Goal: Task Accomplishment & Management: Manage account settings

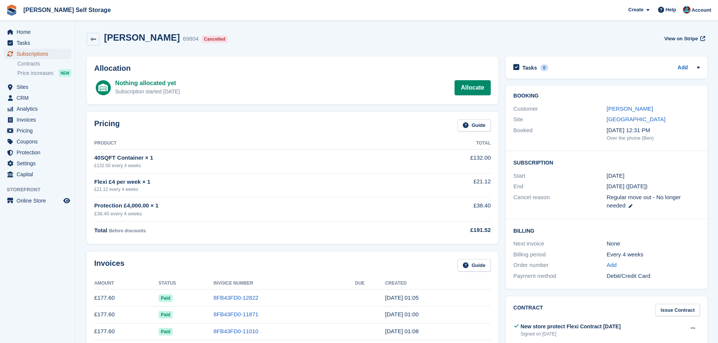
click at [34, 55] on span "Subscriptions" at bounding box center [39, 54] width 45 height 11
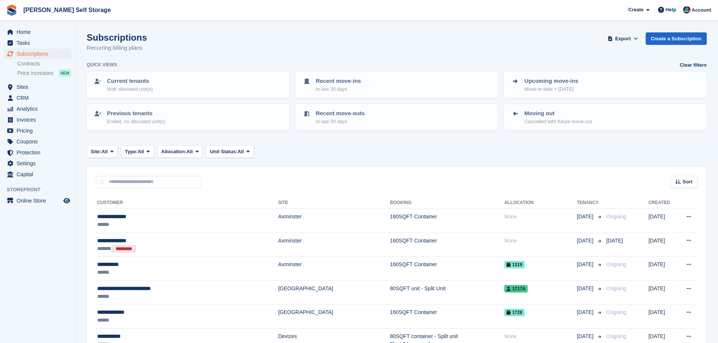
click at [172, 51] on div "Subscriptions Recurring billing plans Export Export Subscriptions Export a CSV …" at bounding box center [397, 46] width 620 height 29
click at [294, 176] on div "Sort Sort by Customer name Date created Move in date Move out date Created (old…" at bounding box center [397, 177] width 620 height 21
click at [297, 176] on div "Sort Sort by Customer name Date created Move in date Move out date Created (old…" at bounding box center [397, 177] width 620 height 21
drag, startPoint x: 144, startPoint y: 38, endPoint x: 89, endPoint y: 40, distance: 55.8
click at [89, 40] on div "Subscriptions Recurring billing plans Export Export Subscriptions Export a CSV …" at bounding box center [397, 46] width 620 height 29
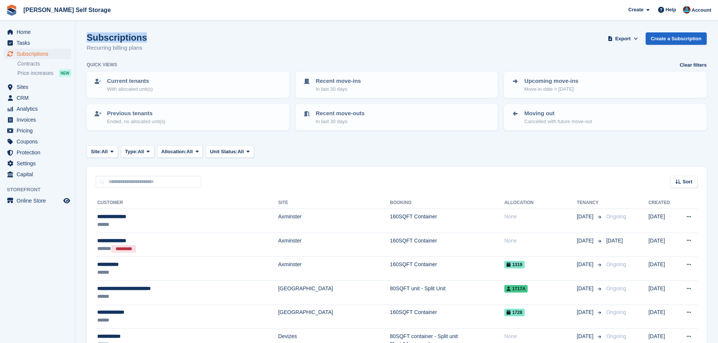
click at [153, 40] on div "Subscriptions Recurring billing plans Export Export Subscriptions Export a CSV …" at bounding box center [397, 46] width 620 height 29
click at [151, 41] on div "Subscriptions Recurring billing plans Export Export Subscriptions Export a CSV …" at bounding box center [397, 46] width 620 height 29
click at [294, 54] on div "Subscriptions Recurring billing plans Export Export Subscriptions Export a CSV …" at bounding box center [397, 46] width 620 height 29
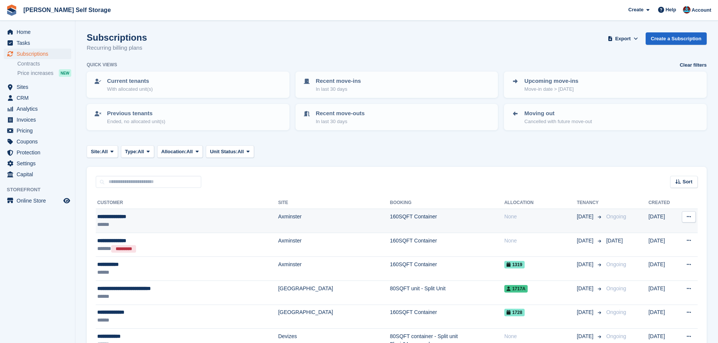
drag, startPoint x: 150, startPoint y: 216, endPoint x: 150, endPoint y: 213, distance: 3.8
click at [150, 215] on div "**********" at bounding box center [165, 217] width 137 height 8
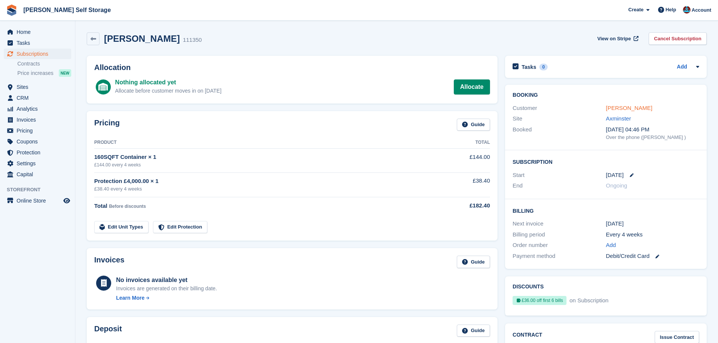
click at [627, 108] on link "Michael Holland" at bounding box center [629, 108] width 46 height 6
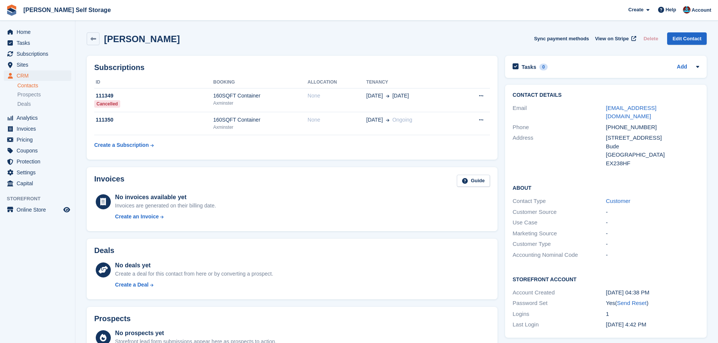
drag, startPoint x: 162, startPoint y: 37, endPoint x: 105, endPoint y: 37, distance: 56.9
click at [105, 37] on h2 "Michael Holland" at bounding box center [142, 39] width 76 height 10
drag, startPoint x: 231, startPoint y: 37, endPoint x: 167, endPoint y: 9, distance: 69.4
click at [231, 36] on div "Michael Holland Sync payment methods View on Stripe Delete Edit Contact" at bounding box center [397, 38] width 620 height 13
click at [403, 67] on h2 "Subscriptions" at bounding box center [292, 67] width 396 height 9
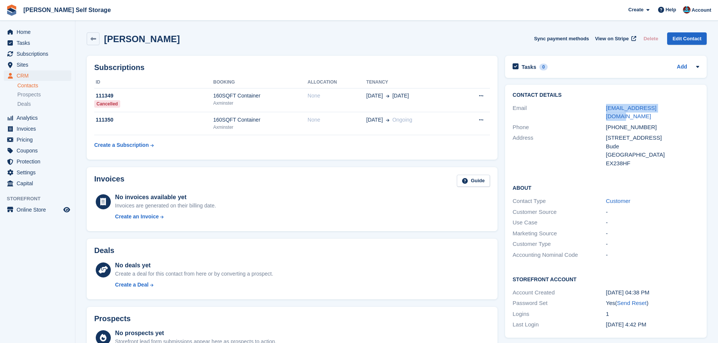
drag, startPoint x: 602, startPoint y: 110, endPoint x: 689, endPoint y: 104, distance: 86.9
click at [689, 105] on div "Email waxedwaves@icloud.com" at bounding box center [606, 112] width 187 height 19
copy div "waxedwaves@icloud.com"
drag, startPoint x: 581, startPoint y: 132, endPoint x: 602, endPoint y: 126, distance: 22.2
click at [581, 134] on div "Address" at bounding box center [559, 151] width 93 height 34
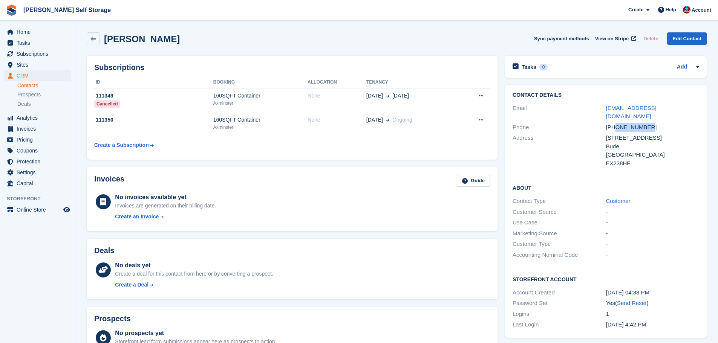
drag, startPoint x: 617, startPoint y: 118, endPoint x: 649, endPoint y: 121, distance: 32.5
click at [649, 123] on div "+447554798910" at bounding box center [652, 127] width 93 height 9
copy div "7554798910"
drag, startPoint x: 32, startPoint y: 55, endPoint x: 49, endPoint y: 11, distance: 46.8
click at [32, 55] on span "Subscriptions" at bounding box center [39, 54] width 45 height 11
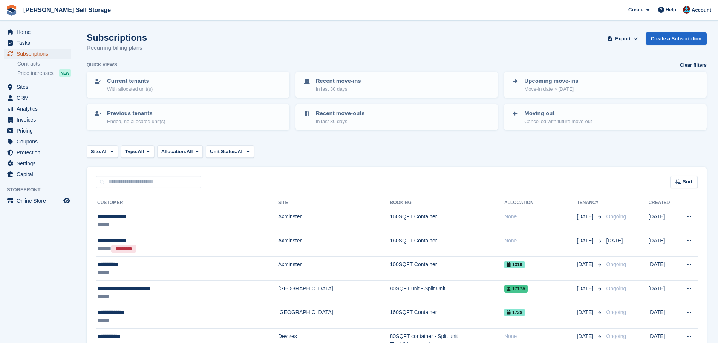
click at [36, 54] on span "Subscriptions" at bounding box center [39, 54] width 45 height 11
click at [195, 183] on input "text" at bounding box center [149, 182] width 106 height 12
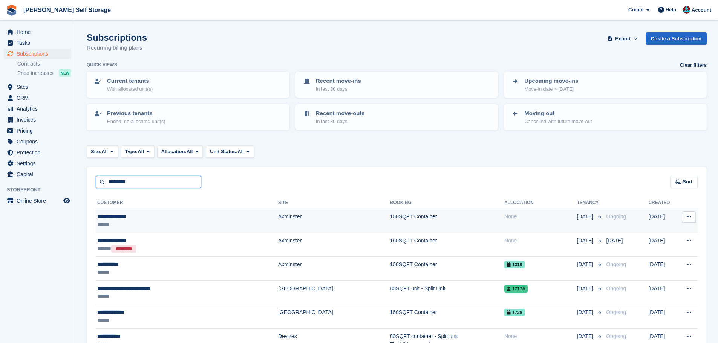
type input "********"
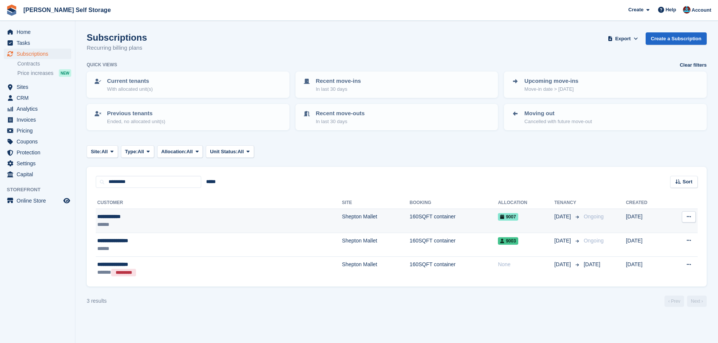
click at [410, 218] on td "160SQFT container" at bounding box center [454, 221] width 88 height 24
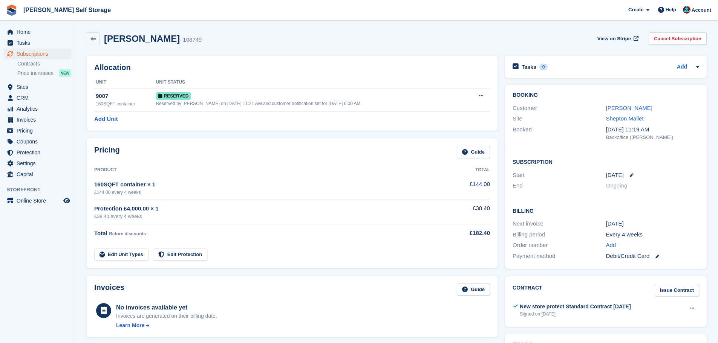
click at [248, 132] on div "Allocation Unit Unit Status 9007 160SQFT container Reserved Reserved by Jenna K…" at bounding box center [292, 93] width 418 height 83
click at [254, 131] on div "Allocation Unit Unit Status 9007 160SQFT container Reserved Reserved by Jenna K…" at bounding box center [292, 93] width 418 height 83
click at [201, 134] on div "Allocation Unit Unit Status 9007 160SQFT container Reserved Reserved by Jenna K…" at bounding box center [292, 93] width 418 height 83
drag, startPoint x: 106, startPoint y: 38, endPoint x: 155, endPoint y: 40, distance: 49.1
click at [155, 40] on h2 "Kathleen Cox" at bounding box center [142, 39] width 76 height 10
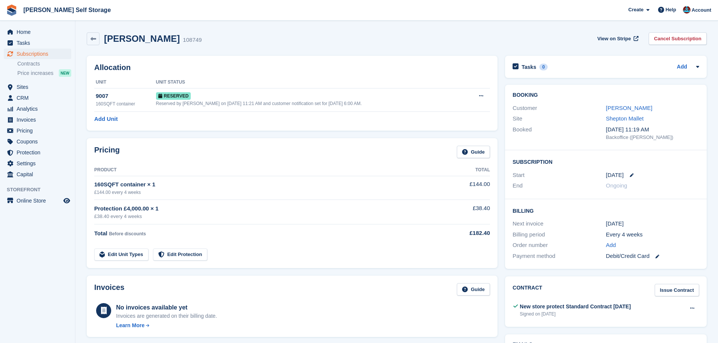
click at [177, 56] on div "Allocation Unit Unit Status 9007 160SQFT container Reserved Reserved by Jenna K…" at bounding box center [292, 93] width 411 height 75
click at [88, 40] on link at bounding box center [93, 38] width 13 height 13
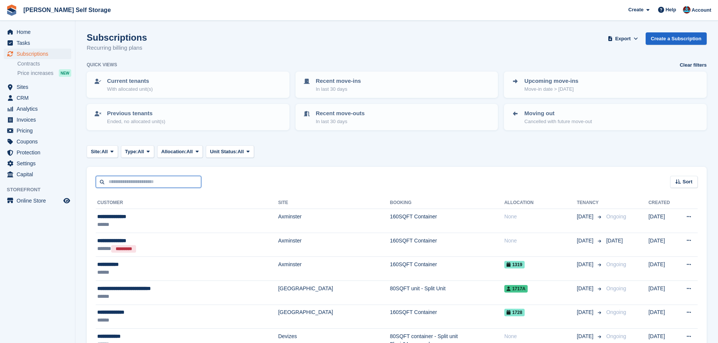
click at [130, 186] on input "text" at bounding box center [149, 182] width 106 height 12
type input "********"
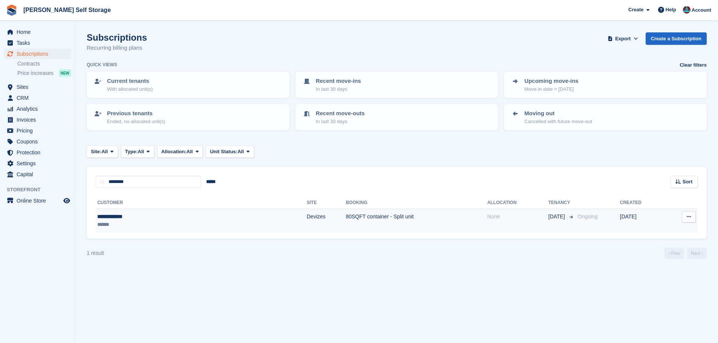
click at [346, 224] on td "80SQFT container - Split unit" at bounding box center [416, 221] width 141 height 24
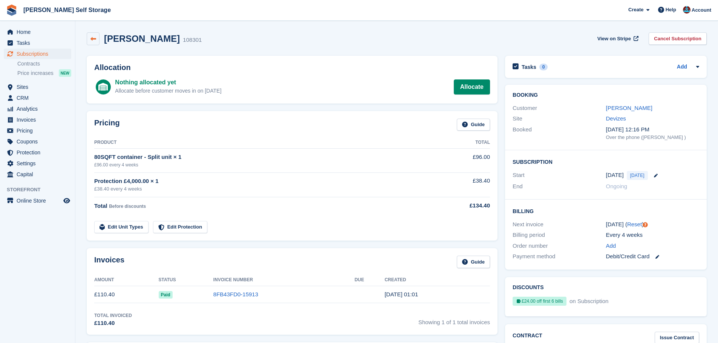
click at [92, 41] on icon at bounding box center [93, 39] width 6 height 6
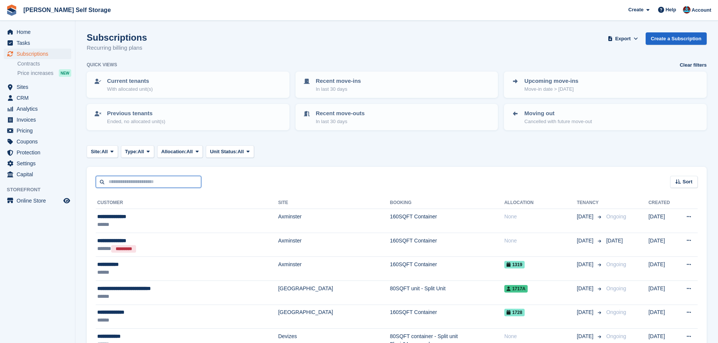
drag, startPoint x: 154, startPoint y: 185, endPoint x: 151, endPoint y: 190, distance: 6.0
click at [154, 187] on input "text" at bounding box center [149, 182] width 106 height 12
type input "******"
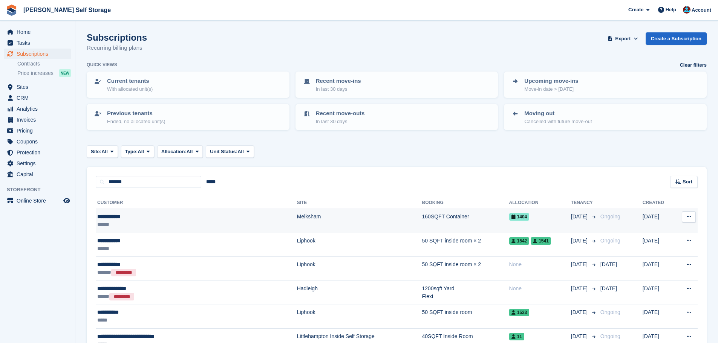
click at [201, 220] on div "**********" at bounding box center [164, 217] width 135 height 8
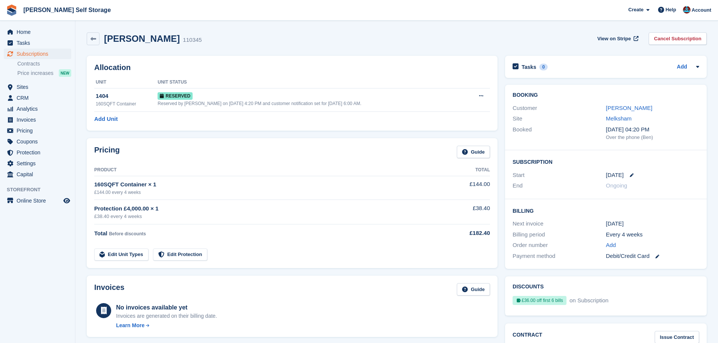
click at [242, 131] on div "Allocation Unit Unit Status 1404 160SQFT Container Reserved Reserved by Ben on …" at bounding box center [292, 93] width 418 height 83
click at [612, 109] on link "[PERSON_NAME]" at bounding box center [629, 108] width 46 height 6
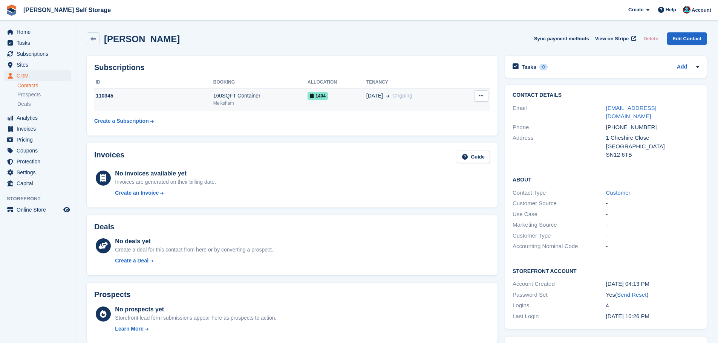
click at [285, 96] on div "160SQFT Container" at bounding box center [260, 96] width 94 height 8
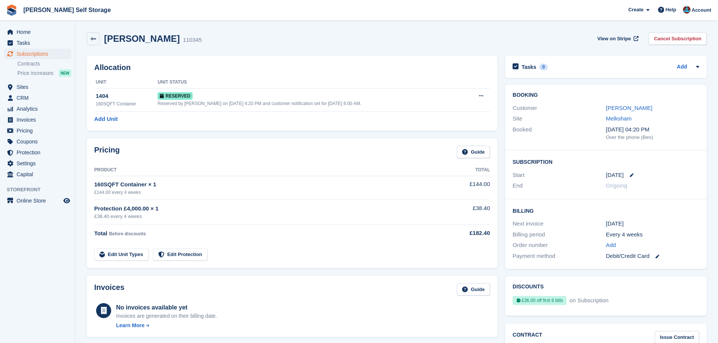
click at [284, 133] on div "Allocation Unit Unit Status 1404 160SQFT Container Reserved Reserved by Ben on …" at bounding box center [292, 93] width 418 height 83
click at [270, 133] on div "Allocation Unit Unit Status 1404 160SQFT Container Reserved Reserved by Ben on …" at bounding box center [292, 93] width 418 height 83
click at [261, 133] on div "Allocation Unit Unit Status 1404 160SQFT Container Reserved Reserved by Ben on …" at bounding box center [292, 93] width 418 height 83
click at [93, 38] on icon at bounding box center [93, 39] width 6 height 6
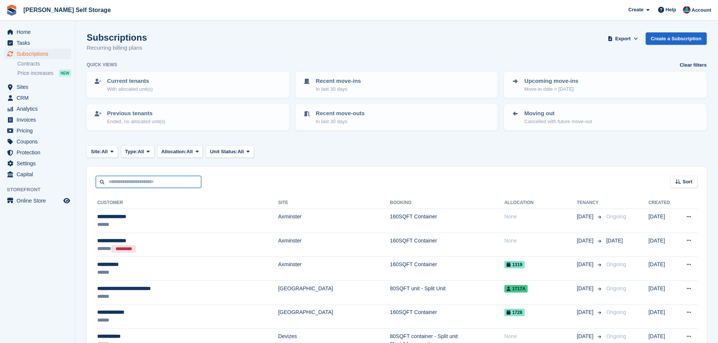
click at [191, 182] on input "text" at bounding box center [149, 182] width 106 height 12
click at [189, 186] on input "text" at bounding box center [149, 182] width 106 height 12
type input "*********"
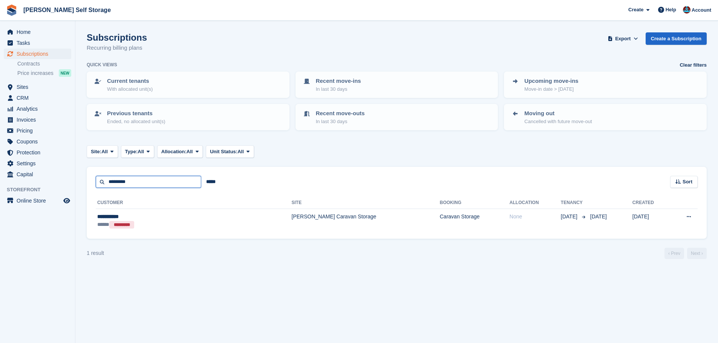
click at [171, 178] on input "*********" at bounding box center [149, 182] width 106 height 12
type input "*"
type input "********"
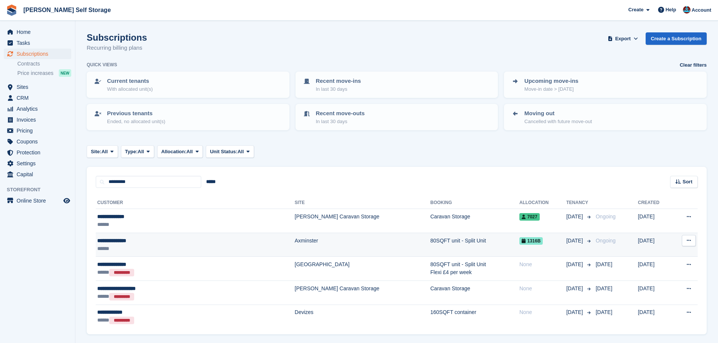
click at [161, 243] on div "**********" at bounding box center [158, 241] width 123 height 8
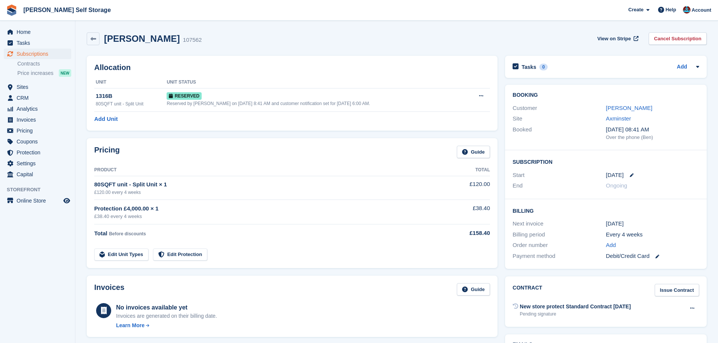
click at [631, 177] on div "[DATE]" at bounding box center [652, 175] width 93 height 9
click at [630, 177] on icon at bounding box center [632, 175] width 4 height 4
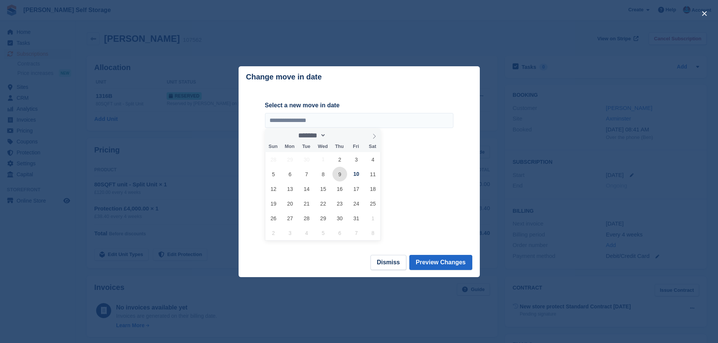
click at [339, 176] on span "9" at bounding box center [340, 174] width 15 height 15
type input "**********"
click at [439, 256] on button "Preview Changes" at bounding box center [440, 262] width 63 height 15
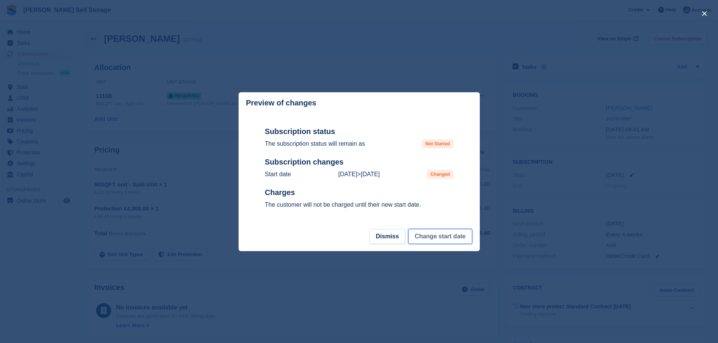
click at [436, 242] on button "Change start date" at bounding box center [440, 236] width 64 height 15
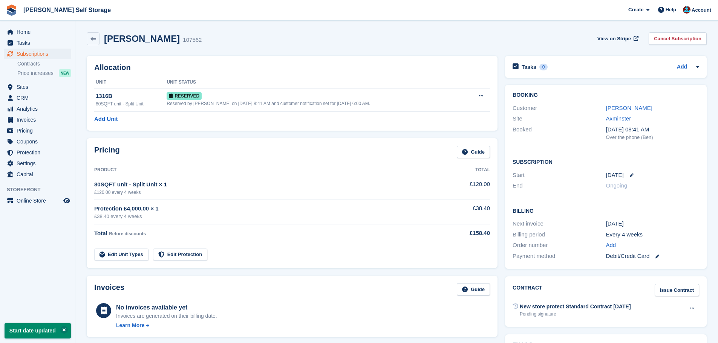
click at [264, 140] on div "Pricing Guide Product Total 80SQFT unit - Split Unit × 1 £120.00 every 4 weeks …" at bounding box center [292, 203] width 411 height 130
click at [263, 136] on div "Pricing Guide Product Total 80SQFT unit - Split Unit × 1 £120.00 every 4 weeks …" at bounding box center [292, 204] width 418 height 138
click at [432, 72] on div "Allocation Unit Unit Status 1316B 80SQFT unit - Split Unit Reserved Reserved by…" at bounding box center [292, 93] width 411 height 75
click at [384, 57] on div "Allocation Unit Unit Status 1316B 80SQFT unit - Split Unit Reserved Reserved by…" at bounding box center [292, 93] width 411 height 75
click at [617, 109] on link "Martyn Marshall" at bounding box center [629, 108] width 46 height 6
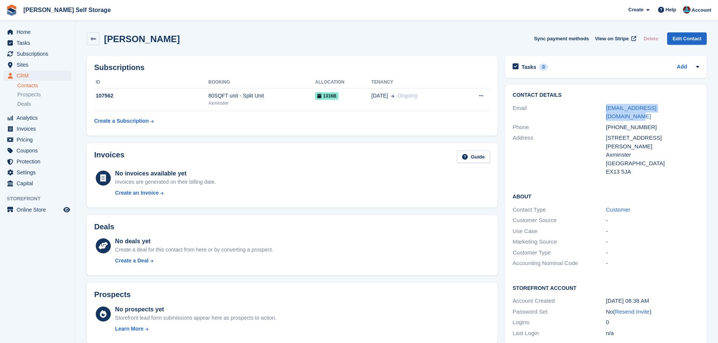
drag, startPoint x: 598, startPoint y: 104, endPoint x: 685, endPoint y: 110, distance: 87.3
click at [685, 110] on div "Email marshallmartyn20@gmail.com" at bounding box center [606, 112] width 187 height 19
copy div "marshallmartyn20@gmail.com"
click at [184, 57] on div "Subscriptions ID Booking Allocation Tenancy 107562 80SQFT unit - Split Unit Axm…" at bounding box center [292, 96] width 411 height 80
click at [200, 58] on div "Subscriptions ID Booking Allocation Tenancy 107562 80SQFT unit - Split Unit Axm…" at bounding box center [292, 96] width 411 height 80
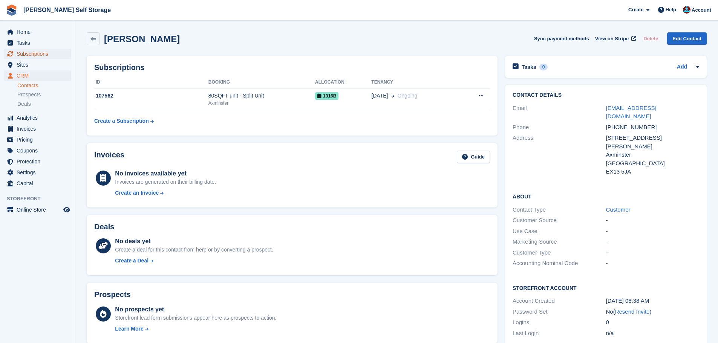
click at [49, 55] on span "Subscriptions" at bounding box center [39, 54] width 45 height 11
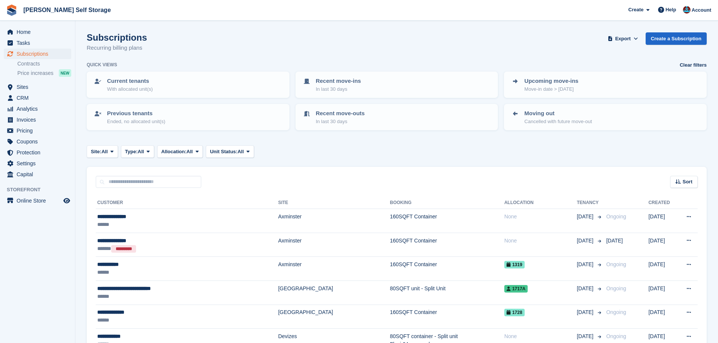
drag, startPoint x: 328, startPoint y: 173, endPoint x: 337, endPoint y: 181, distance: 11.7
click at [328, 173] on div "Sort Sort by Customer name Date created Move in date Move out date Created (old…" at bounding box center [397, 177] width 620 height 21
click at [28, 89] on span "Sites" at bounding box center [39, 87] width 45 height 11
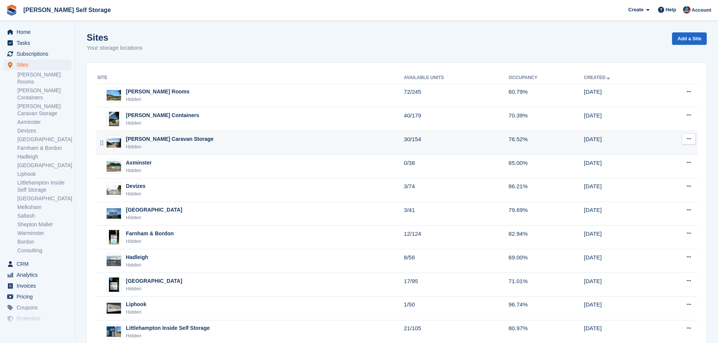
click at [184, 134] on td "Alton Caravan Storage Hidden" at bounding box center [250, 143] width 308 height 24
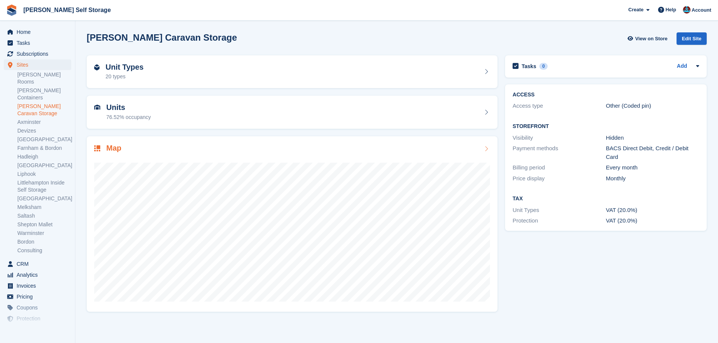
click at [113, 150] on h2 "Map" at bounding box center [113, 148] width 15 height 9
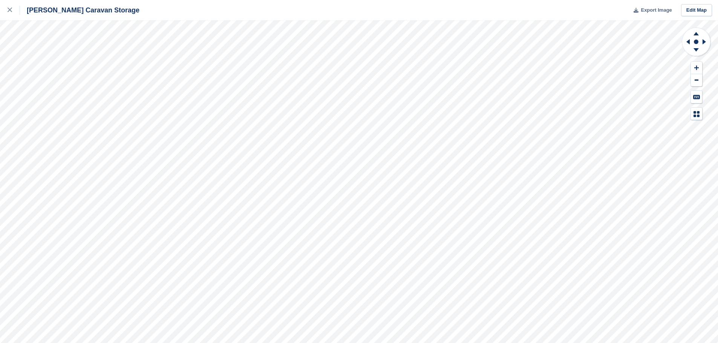
click at [665, 6] on span "Export Image" at bounding box center [656, 10] width 31 height 8
drag, startPoint x: 691, startPoint y: 44, endPoint x: 695, endPoint y: 50, distance: 6.9
click at [695, 50] on icon at bounding box center [697, 42] width 30 height 30
click at [697, 52] on g at bounding box center [697, 50] width 20 height 9
click at [705, 43] on icon at bounding box center [705, 42] width 9 height 20
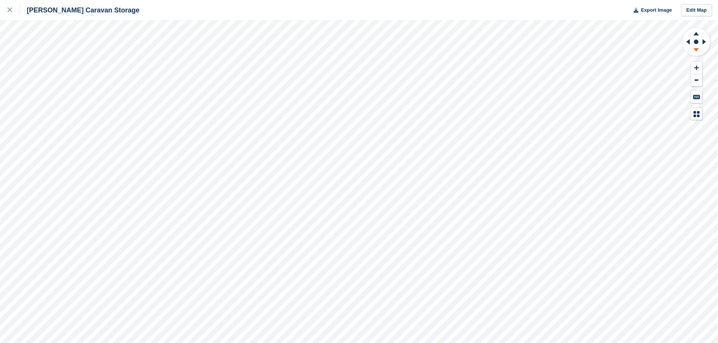
click at [697, 50] on icon at bounding box center [696, 49] width 5 height 3
click at [686, 44] on icon at bounding box center [686, 42] width 9 height 20
click at [707, 43] on icon at bounding box center [705, 42] width 9 height 20
click at [14, 9] on div at bounding box center [14, 10] width 12 height 9
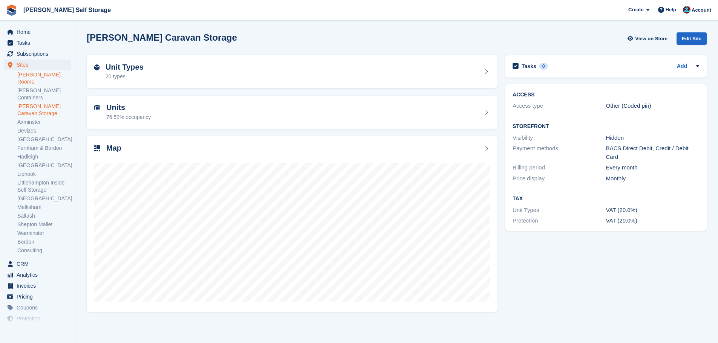
click at [31, 75] on link "[PERSON_NAME] Rooms" at bounding box center [44, 78] width 54 height 14
click at [166, 120] on div "Units 60.79% occupancy" at bounding box center [292, 112] width 396 height 18
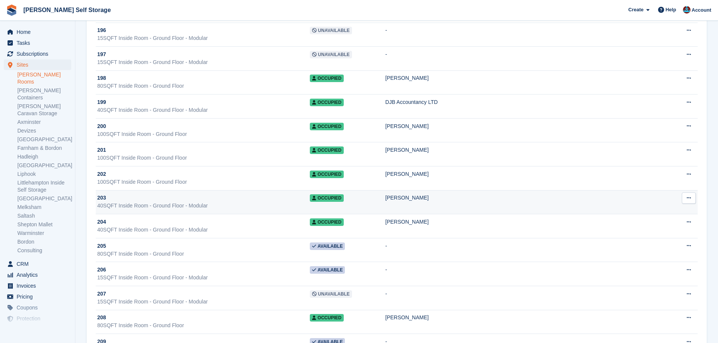
scroll to position [2402, 0]
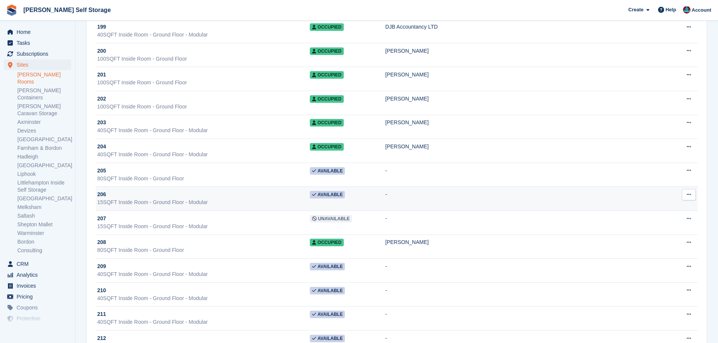
click at [238, 196] on div "206" at bounding box center [203, 195] width 213 height 8
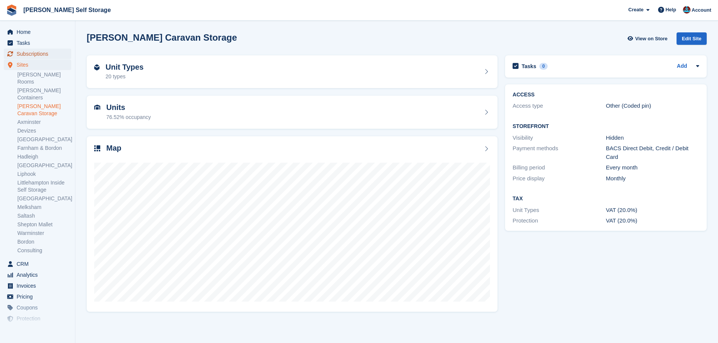
click at [32, 54] on span "Subscriptions" at bounding box center [39, 54] width 45 height 11
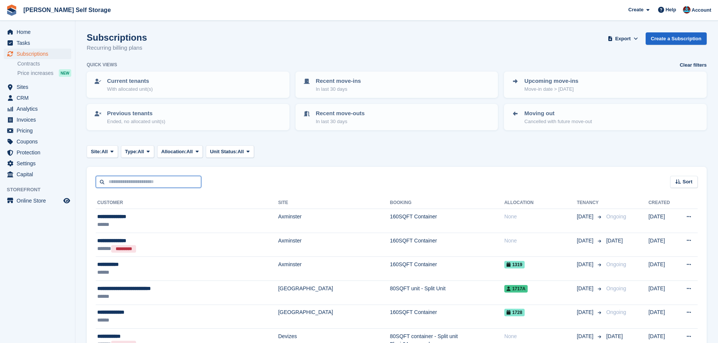
click at [133, 187] on input "text" at bounding box center [149, 182] width 106 height 12
type input "******"
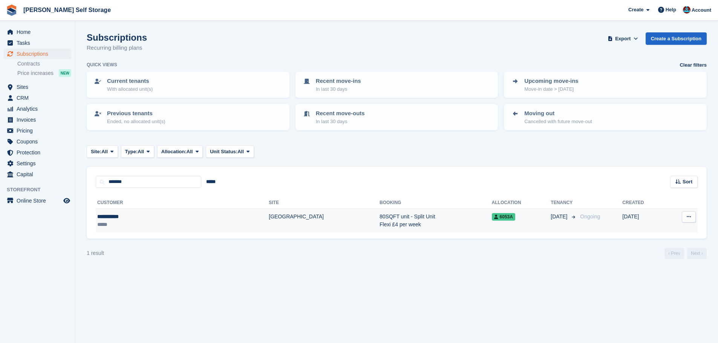
click at [269, 228] on td "[GEOGRAPHIC_DATA]" at bounding box center [324, 221] width 111 height 24
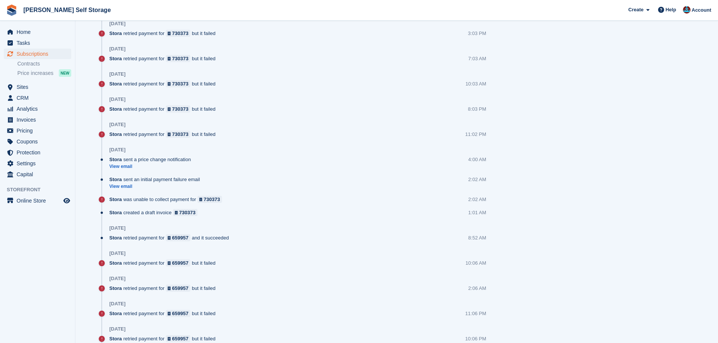
scroll to position [878, 0]
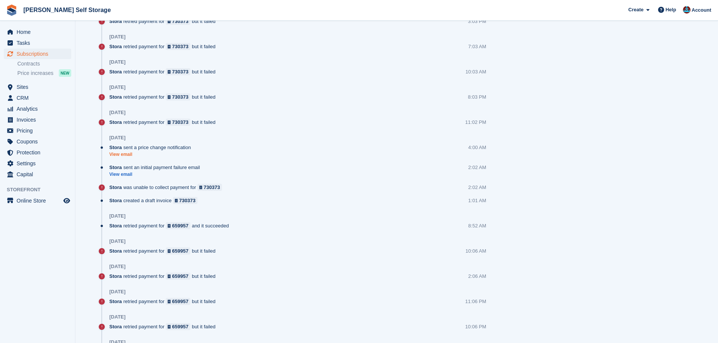
click at [121, 157] on link "View email" at bounding box center [151, 155] width 85 height 6
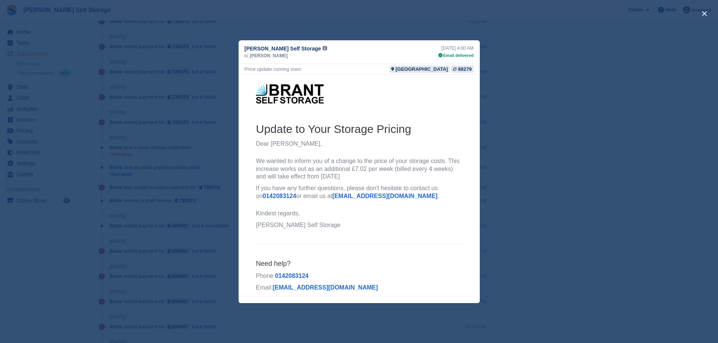
scroll to position [0, 0]
click at [593, 205] on div "close" at bounding box center [359, 171] width 718 height 343
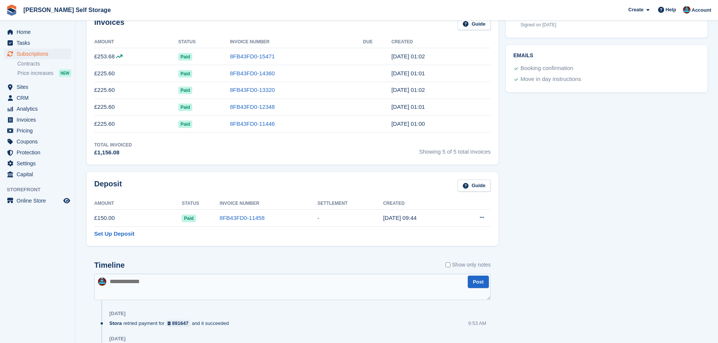
scroll to position [237, 0]
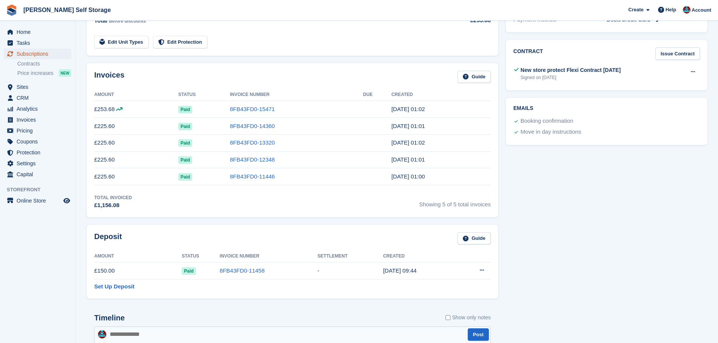
click at [32, 58] on span "Subscriptions" at bounding box center [39, 54] width 45 height 11
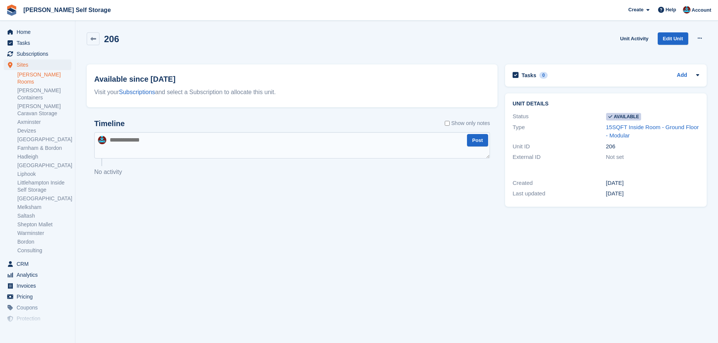
click at [40, 74] on link "[PERSON_NAME] Rooms" at bounding box center [44, 78] width 54 height 14
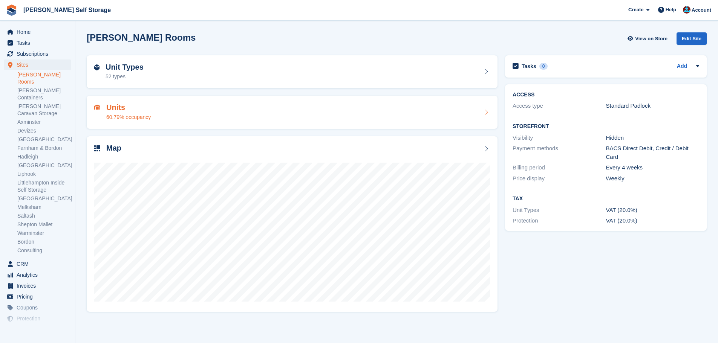
click at [118, 116] on div "60.79% occupancy" at bounding box center [128, 117] width 44 height 8
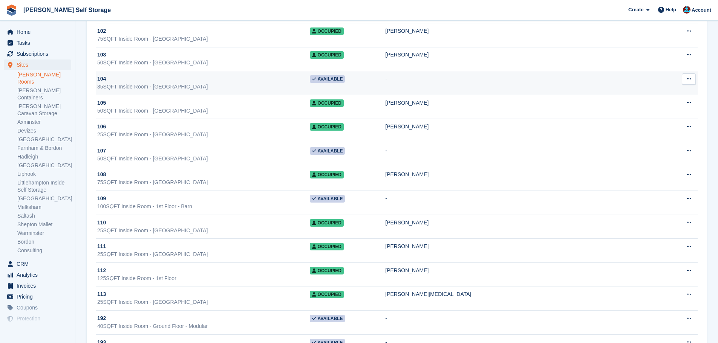
scroll to position [1961, 0]
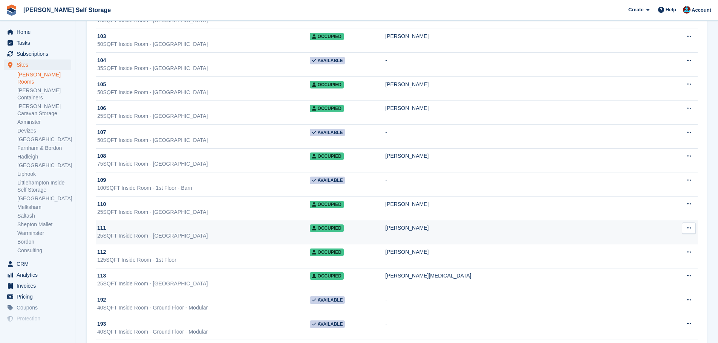
click at [228, 232] on div "25SQFT Inside Room - [GEOGRAPHIC_DATA]" at bounding box center [203, 236] width 213 height 8
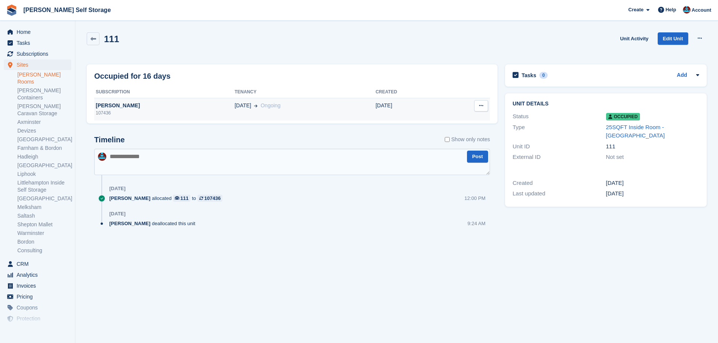
click at [159, 121] on td "[PERSON_NAME] 107436" at bounding box center [164, 109] width 140 height 23
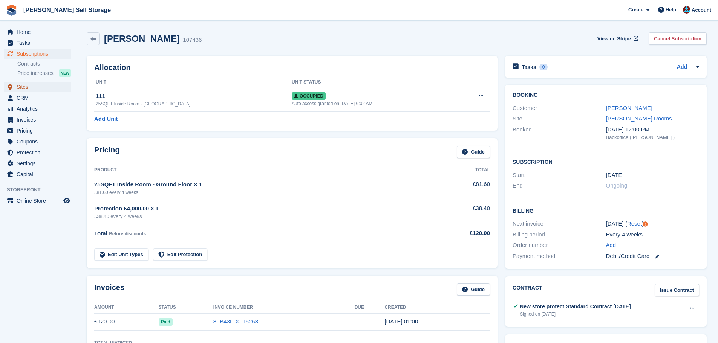
click at [34, 88] on span "Sites" at bounding box center [39, 87] width 45 height 11
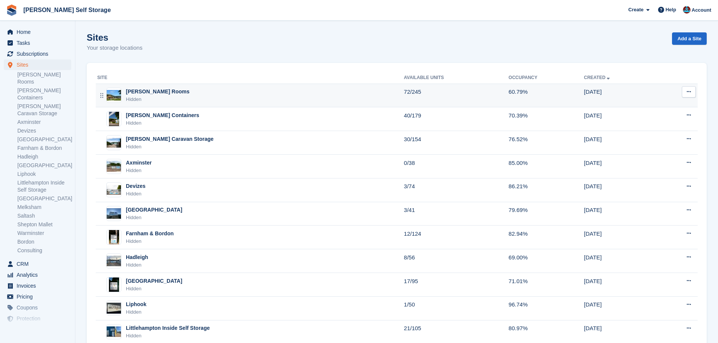
click at [133, 89] on div "[PERSON_NAME] Rooms" at bounding box center [158, 92] width 64 height 8
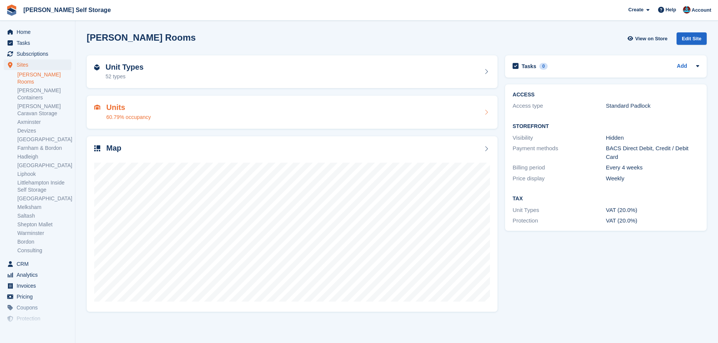
click at [117, 101] on div "Units 60.79% occupancy" at bounding box center [292, 112] width 411 height 33
click at [121, 114] on div "60.79% occupancy" at bounding box center [128, 117] width 44 height 8
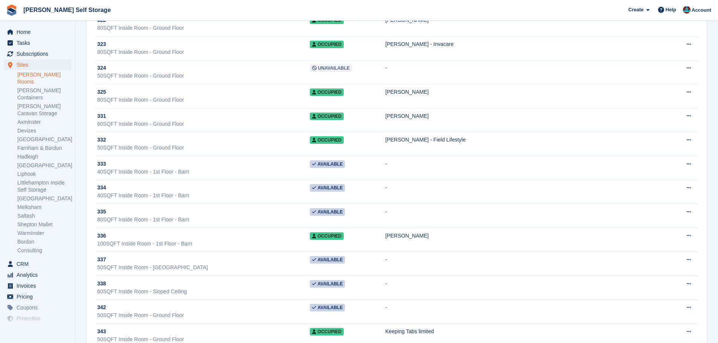
scroll to position [3883, 0]
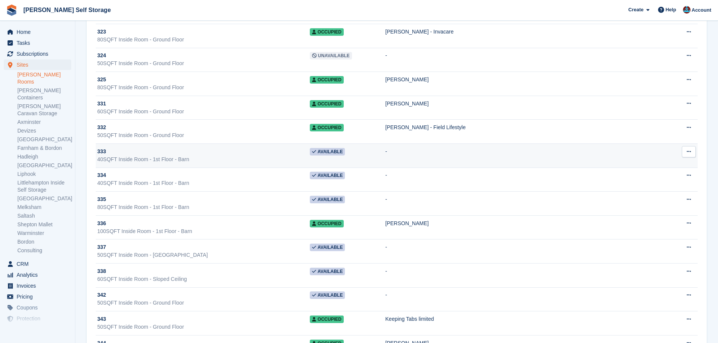
drag, startPoint x: 182, startPoint y: 190, endPoint x: 181, endPoint y: 164, distance: 25.7
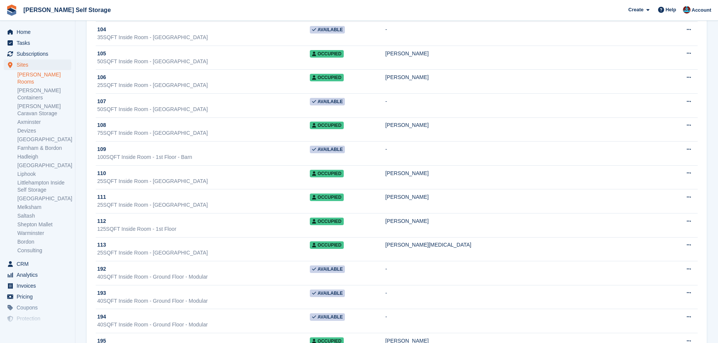
scroll to position [1993, 0]
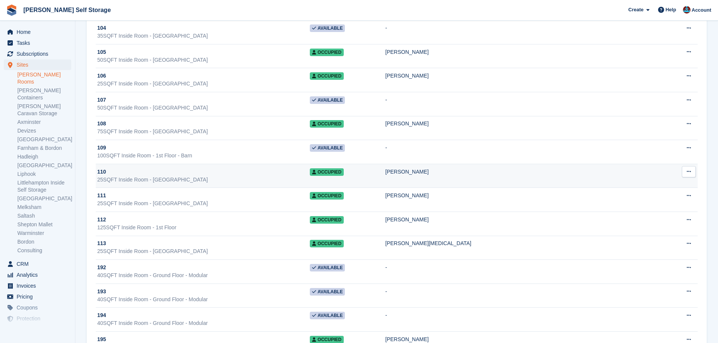
drag, startPoint x: 172, startPoint y: 143, endPoint x: 172, endPoint y: 167, distance: 23.8
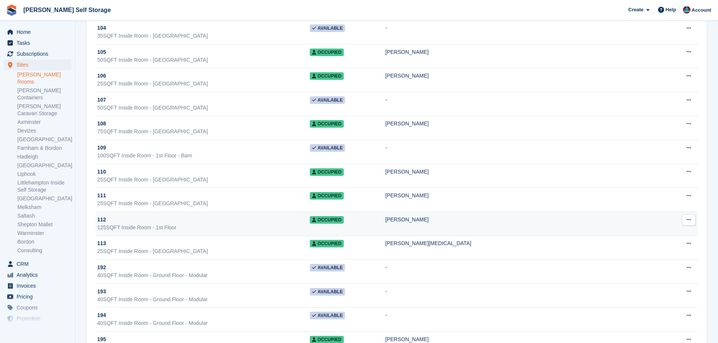
scroll to position [1994, 0]
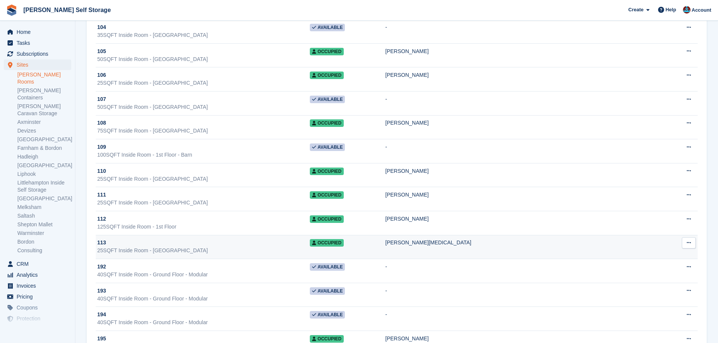
drag, startPoint x: 177, startPoint y: 169, endPoint x: 198, endPoint y: 248, distance: 81.5
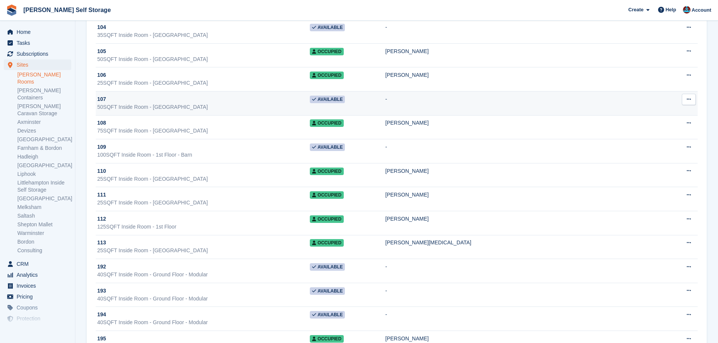
drag, startPoint x: 222, startPoint y: 71, endPoint x: 224, endPoint y: 97, distance: 25.8
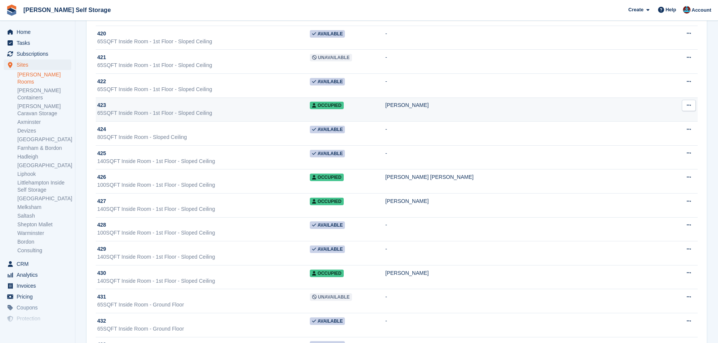
scroll to position [5492, 0]
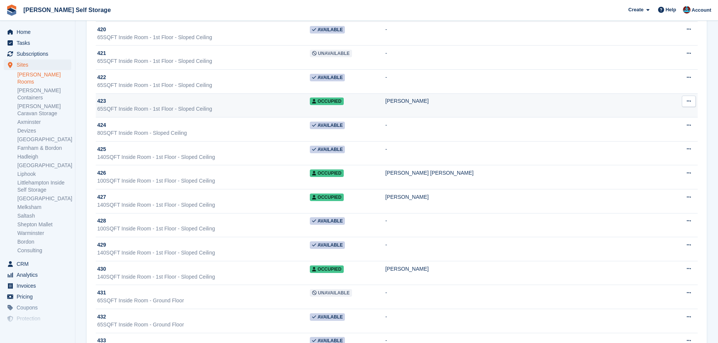
click at [287, 104] on div "423" at bounding box center [203, 101] width 213 height 8
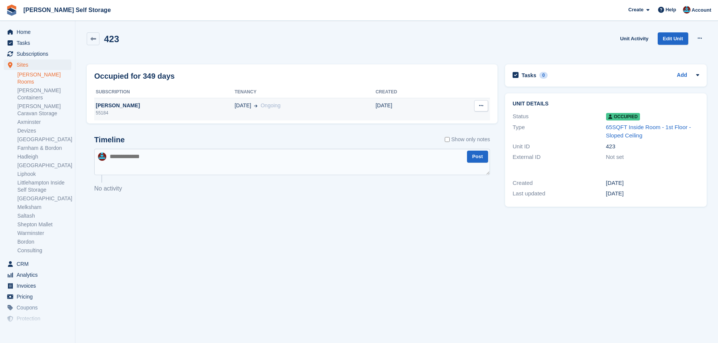
click at [200, 112] on div "55184" at bounding box center [164, 113] width 140 height 7
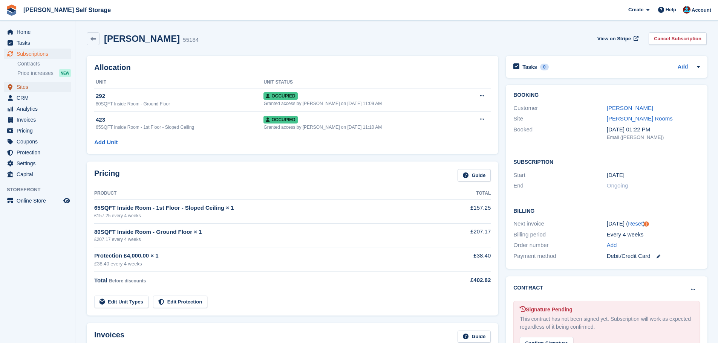
click at [16, 87] on link "Sites" at bounding box center [37, 87] width 67 height 11
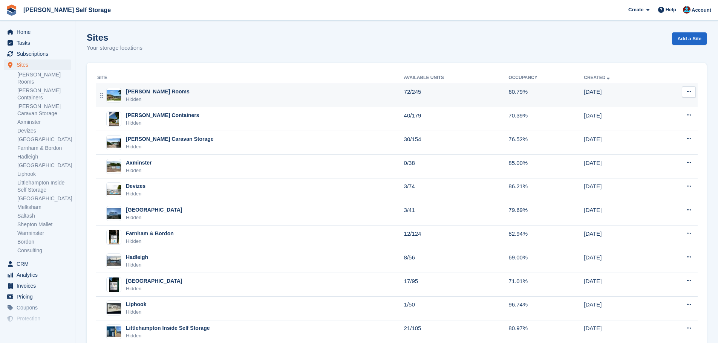
click at [175, 84] on td "[PERSON_NAME] Rooms Hidden" at bounding box center [250, 96] width 308 height 24
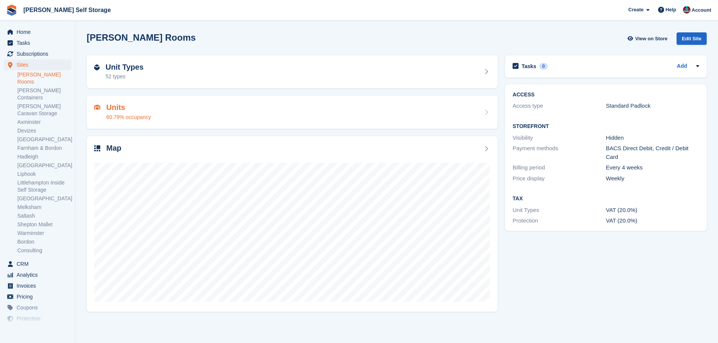
click at [146, 115] on div "60.79% occupancy" at bounding box center [128, 117] width 44 height 8
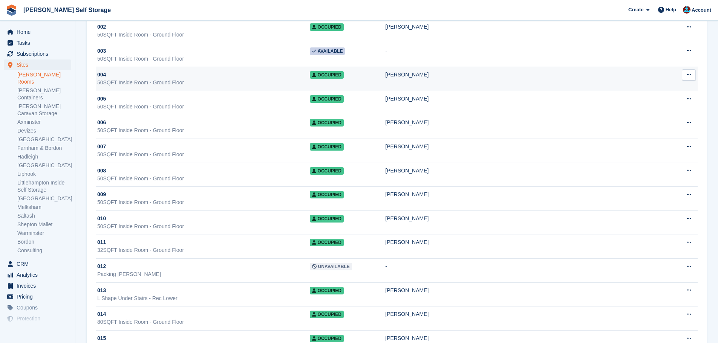
scroll to position [113, 0]
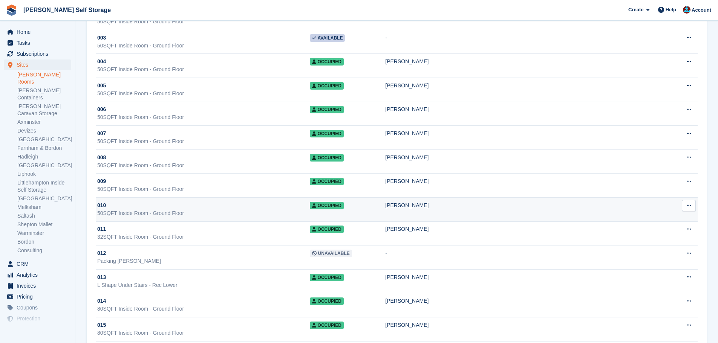
click at [233, 208] on div "010" at bounding box center [203, 206] width 213 height 8
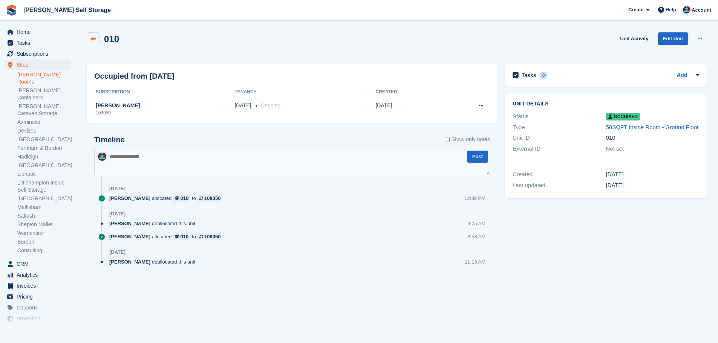
click at [91, 35] on link at bounding box center [93, 38] width 13 height 13
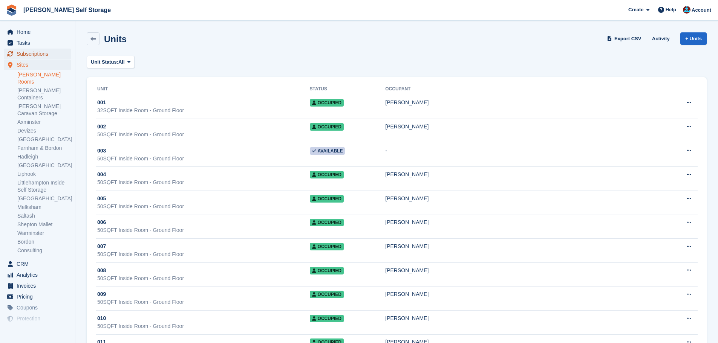
click at [39, 55] on span "Subscriptions" at bounding box center [39, 54] width 45 height 11
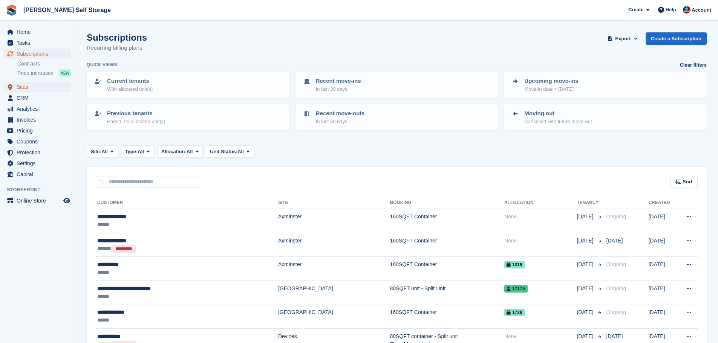
click at [20, 85] on span "Sites" at bounding box center [39, 87] width 45 height 11
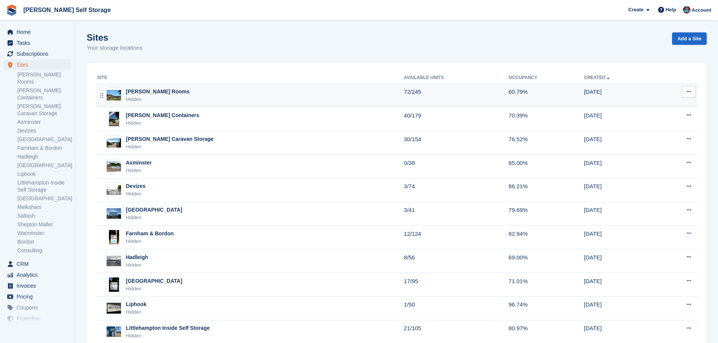
click at [158, 97] on div "Alton Rooms Hidden" at bounding box center [250, 95] width 307 height 15
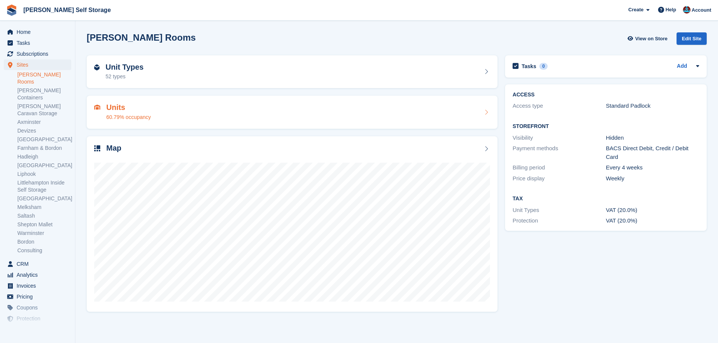
click at [161, 118] on div "Units 60.79% occupancy" at bounding box center [292, 112] width 396 height 18
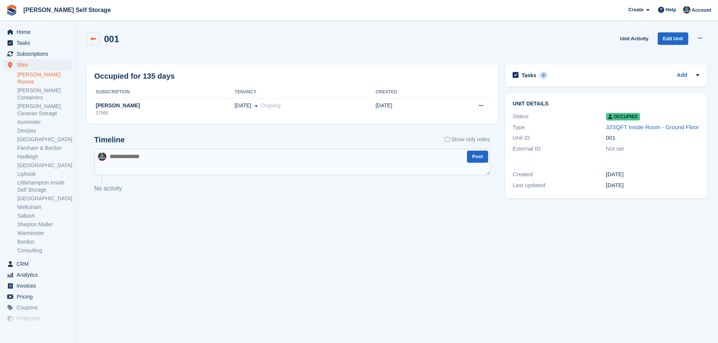
click at [93, 38] on icon at bounding box center [93, 39] width 6 height 6
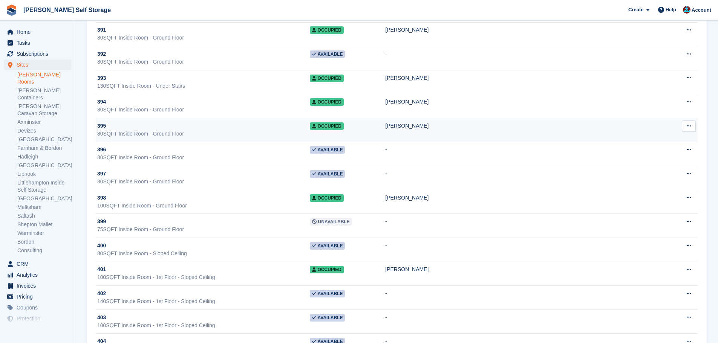
scroll to position [4826, 0]
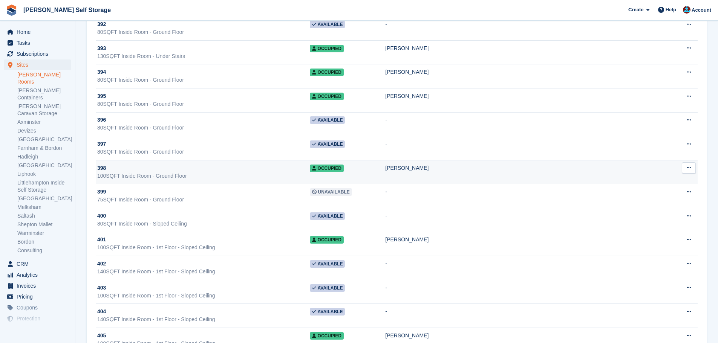
click at [203, 167] on div "398" at bounding box center [203, 168] width 213 height 8
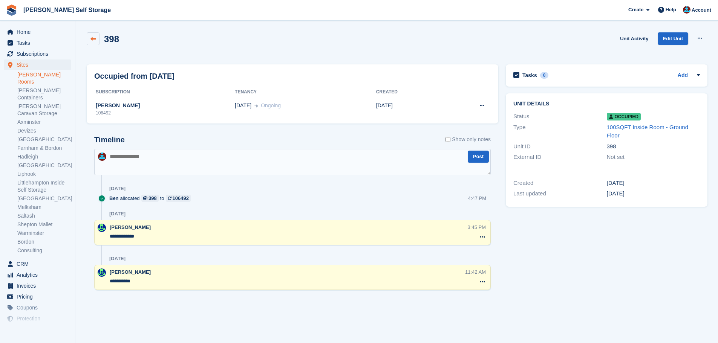
click at [91, 34] on link at bounding box center [93, 38] width 13 height 13
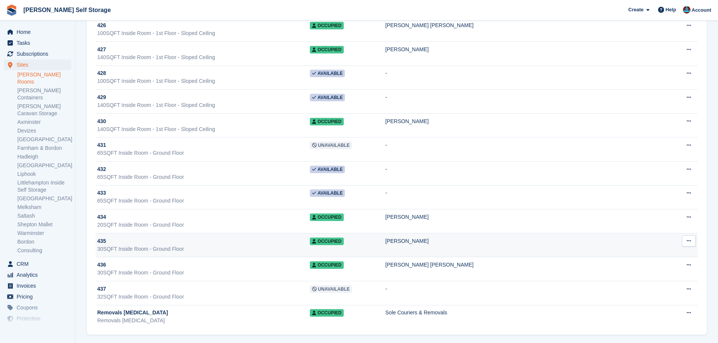
scroll to position [5643, 0]
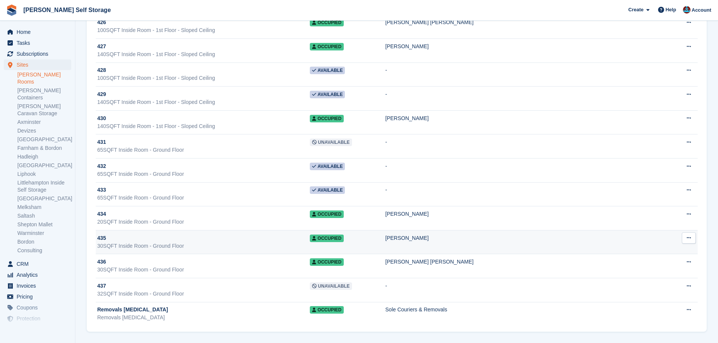
click at [269, 236] on div "435" at bounding box center [203, 239] width 213 height 8
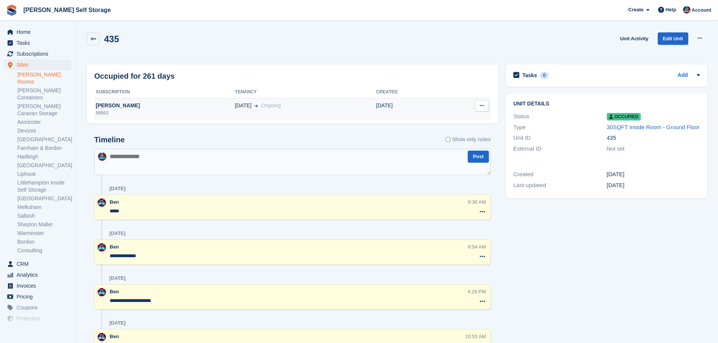
click at [197, 112] on div "68663" at bounding box center [164, 113] width 141 height 7
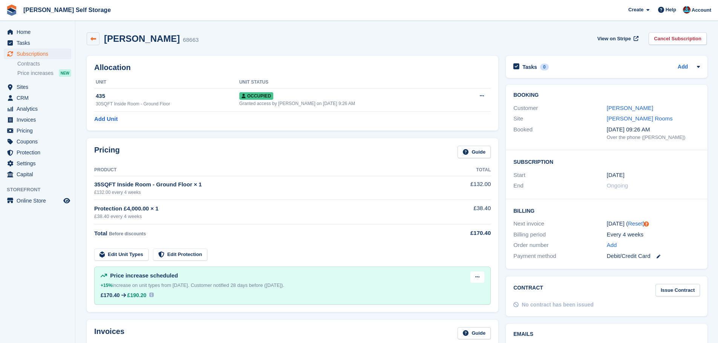
click at [95, 41] on icon at bounding box center [93, 39] width 6 height 6
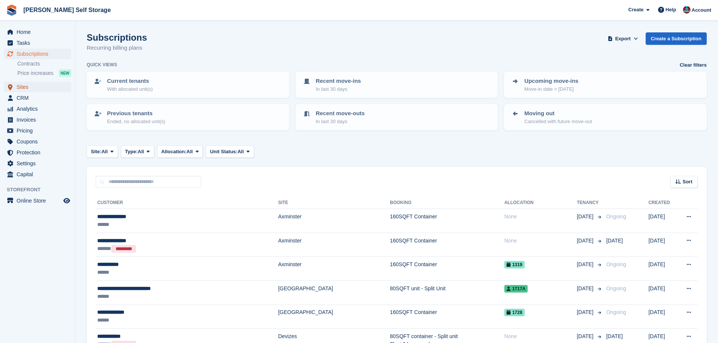
click at [26, 92] on span "Sites" at bounding box center [39, 87] width 45 height 11
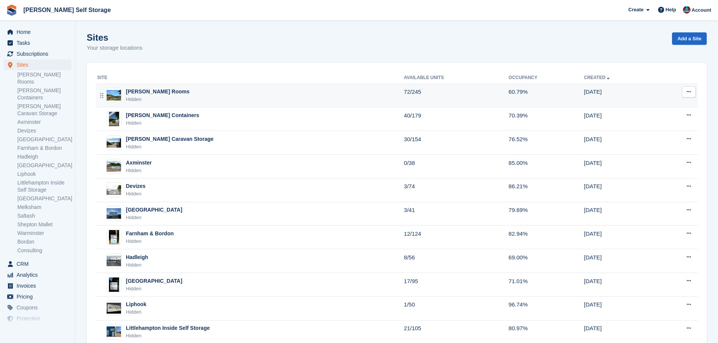
click at [160, 94] on div "Alton Rooms Hidden" at bounding box center [250, 95] width 307 height 15
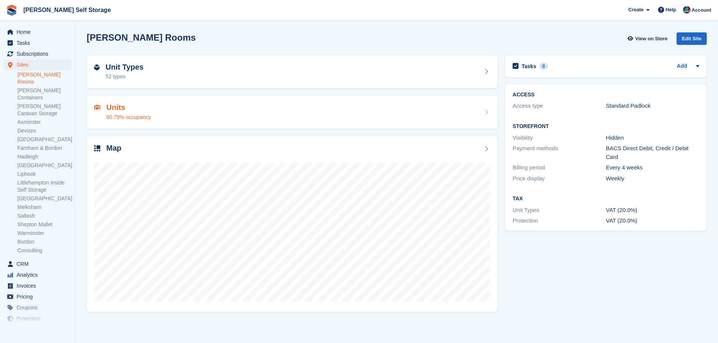
click at [128, 110] on h2 "Units" at bounding box center [128, 107] width 44 height 9
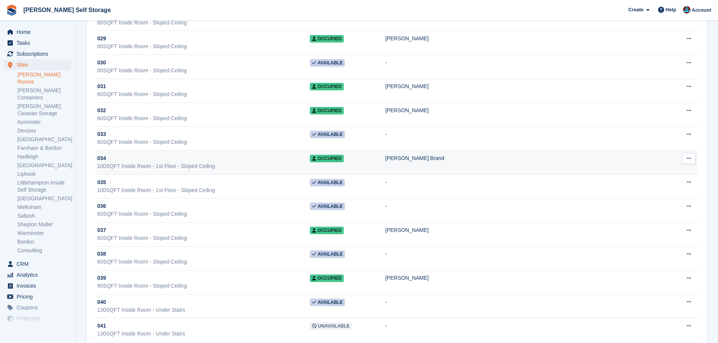
scroll to position [792, 0]
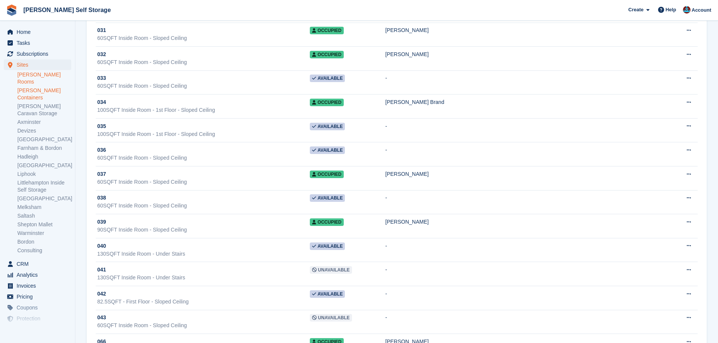
click at [54, 87] on link "[PERSON_NAME] Containers" at bounding box center [44, 94] width 54 height 14
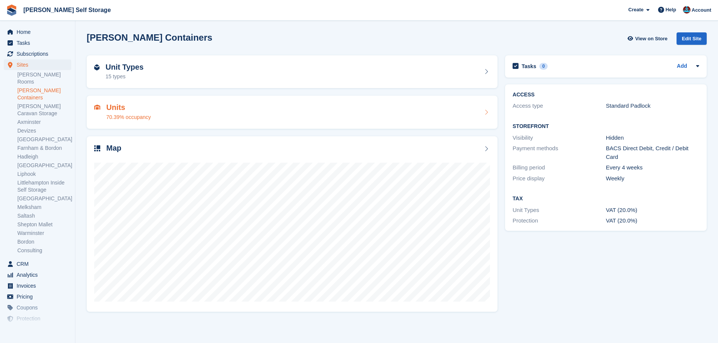
click at [117, 105] on h2 "Units" at bounding box center [128, 107] width 44 height 9
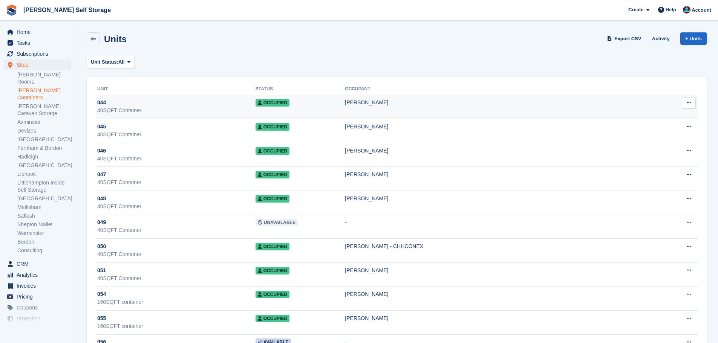
click at [304, 105] on td "Occupied" at bounding box center [301, 107] width 90 height 24
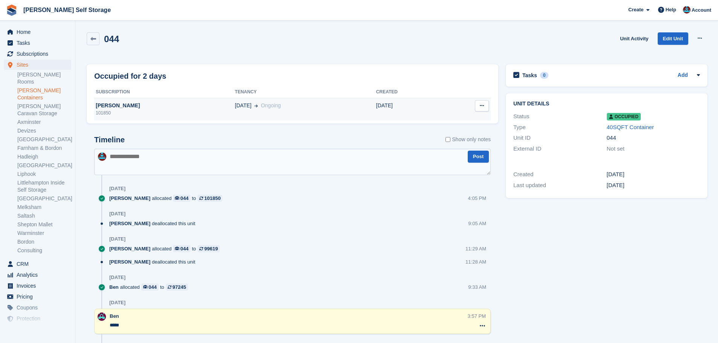
click at [202, 105] on div "[PERSON_NAME]" at bounding box center [164, 106] width 141 height 8
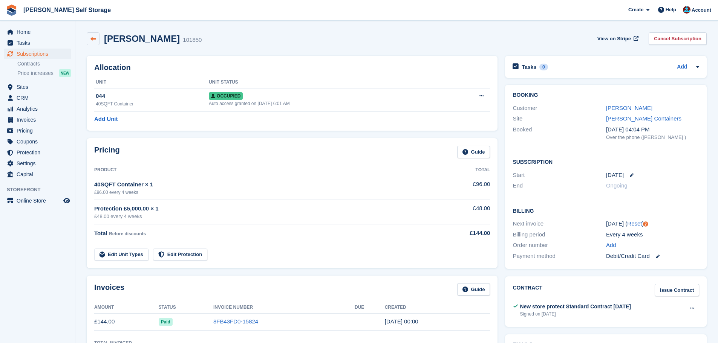
click at [90, 41] on icon at bounding box center [93, 39] width 6 height 6
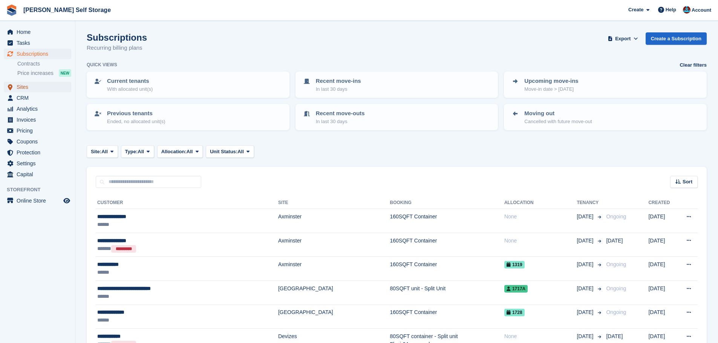
click at [26, 89] on span "Sites" at bounding box center [39, 87] width 45 height 11
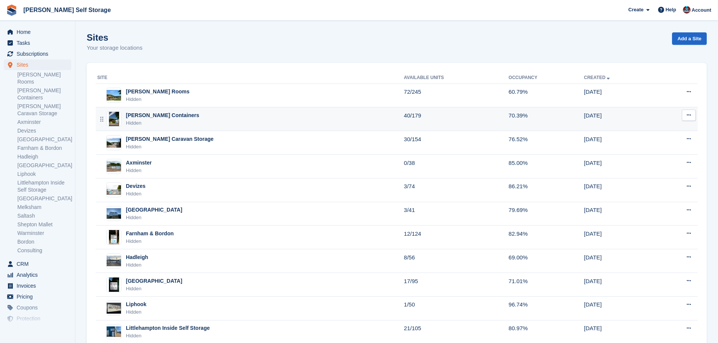
click at [164, 118] on div "[PERSON_NAME] Containers" at bounding box center [162, 116] width 73 height 8
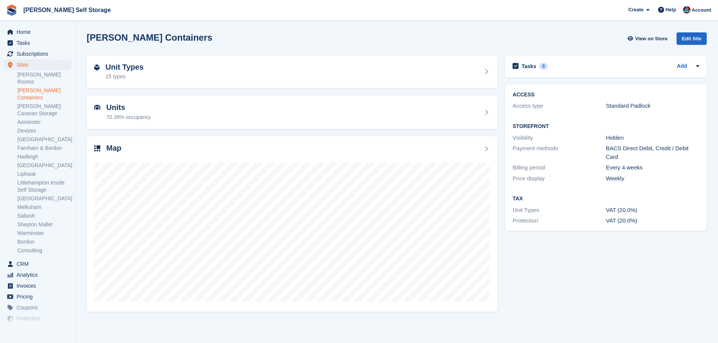
click at [164, 118] on div "Units 70.39% occupancy" at bounding box center [292, 112] width 396 height 18
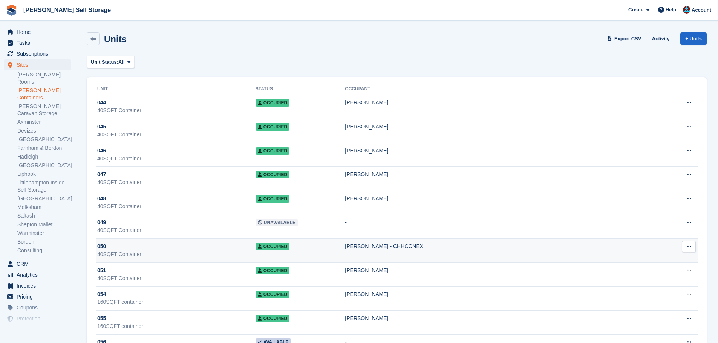
click at [181, 246] on div "050" at bounding box center [176, 247] width 158 height 8
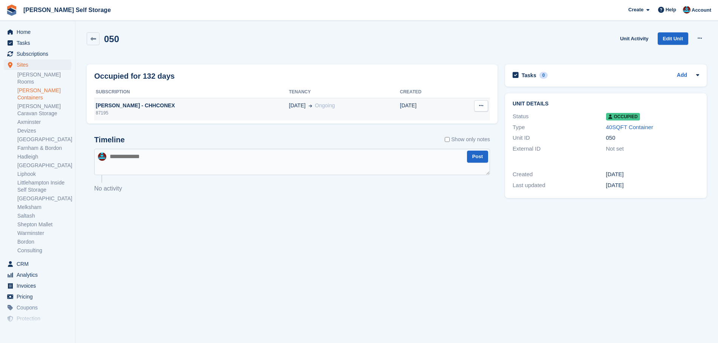
click at [162, 108] on div "[PERSON_NAME] - CHHCONEX" at bounding box center [191, 106] width 195 height 8
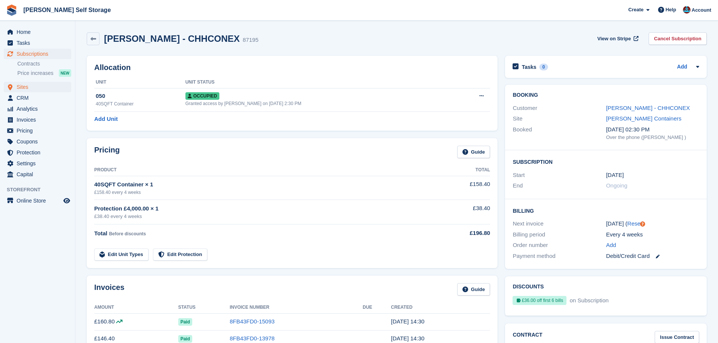
click at [50, 82] on ul "Home Tasks Subscriptions Subscriptions Subscriptions Contracts Price increases …" at bounding box center [37, 103] width 75 height 153
click at [46, 86] on span "Sites" at bounding box center [39, 87] width 45 height 11
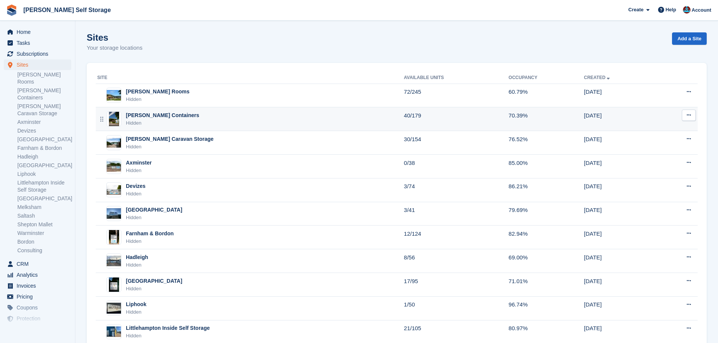
click at [151, 117] on div "[PERSON_NAME] Containers" at bounding box center [162, 116] width 73 height 8
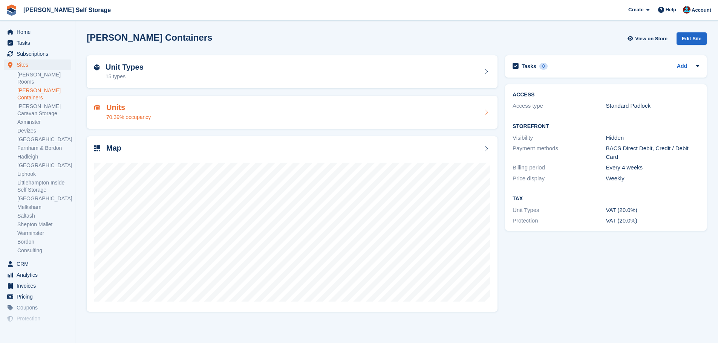
click at [145, 113] on div "70.39% occupancy" at bounding box center [128, 117] width 44 height 8
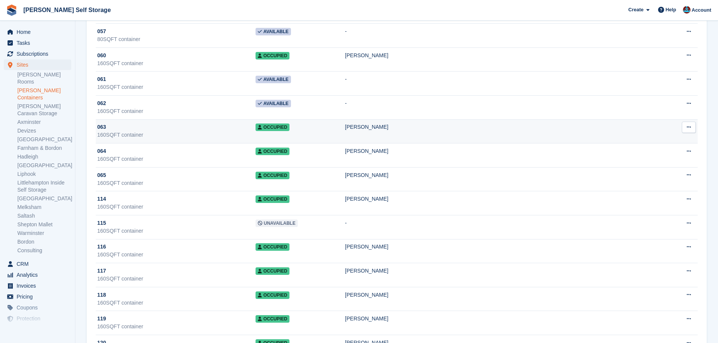
scroll to position [339, 0]
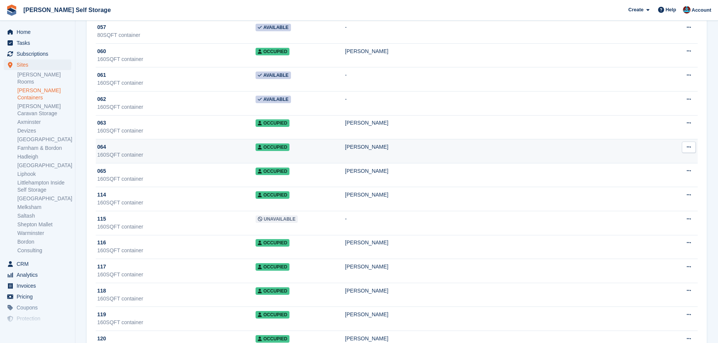
click at [164, 146] on div "064" at bounding box center [176, 147] width 158 height 8
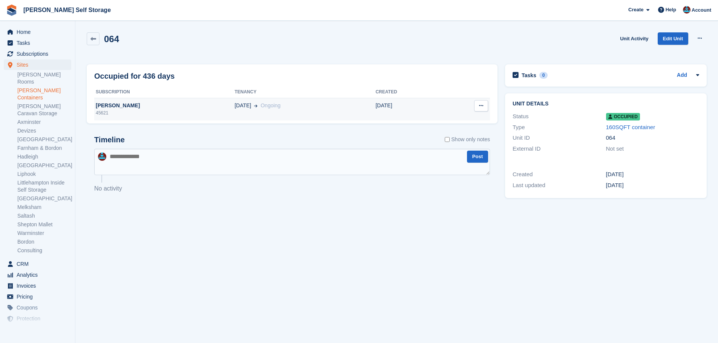
click at [184, 116] on div "45621" at bounding box center [164, 113] width 140 height 7
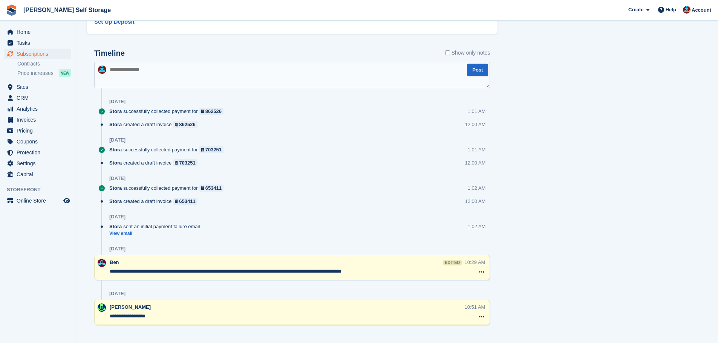
scroll to position [553, 0]
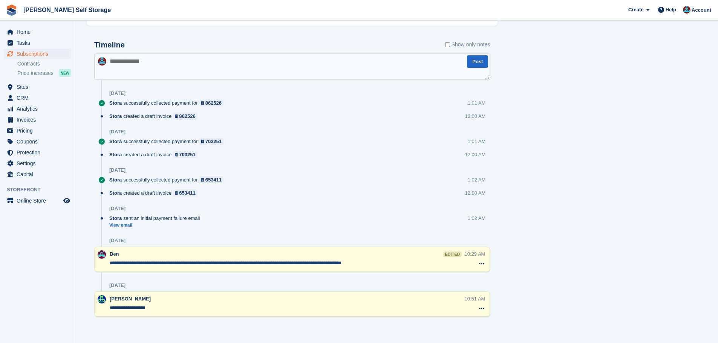
drag, startPoint x: 141, startPoint y: 307, endPoint x: 127, endPoint y: 308, distance: 14.0
click at [121, 308] on textarea "**********" at bounding box center [287, 309] width 355 height 8
click at [166, 321] on div "Timeline Show only notes Post 15 Sep Stora successfully collected payment for 8…" at bounding box center [292, 183] width 411 height 301
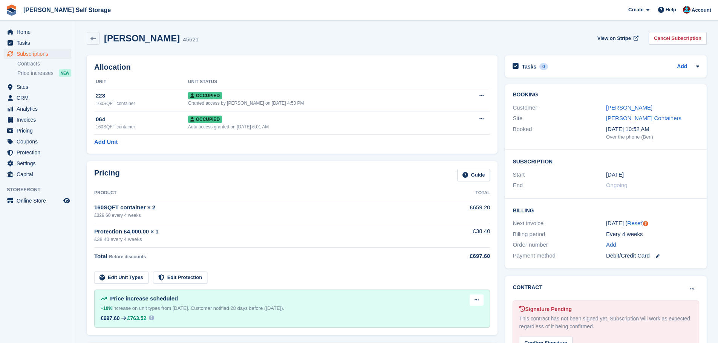
scroll to position [0, 0]
click at [50, 51] on span "Subscriptions" at bounding box center [39, 54] width 45 height 11
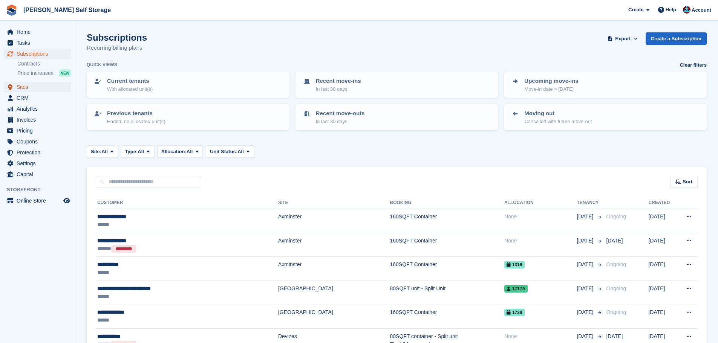
click at [25, 88] on span "Sites" at bounding box center [39, 87] width 45 height 11
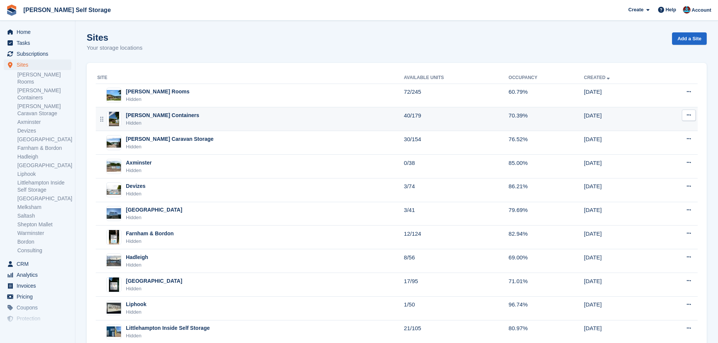
click at [137, 121] on div "Hidden" at bounding box center [162, 124] width 73 height 8
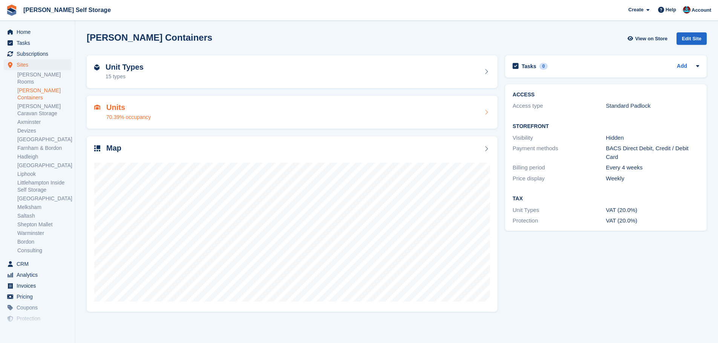
click at [173, 113] on div "Units 70.39% occupancy" at bounding box center [292, 112] width 396 height 18
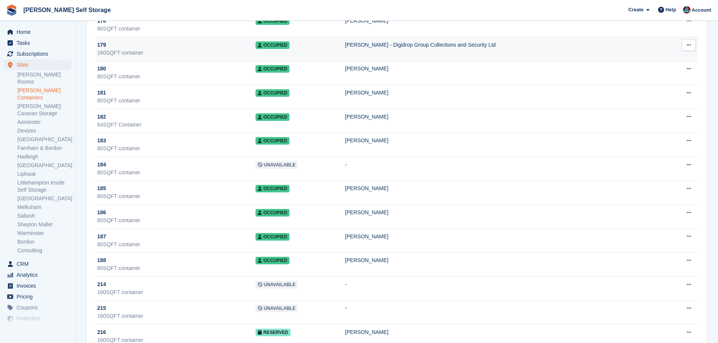
scroll to position [1987, 0]
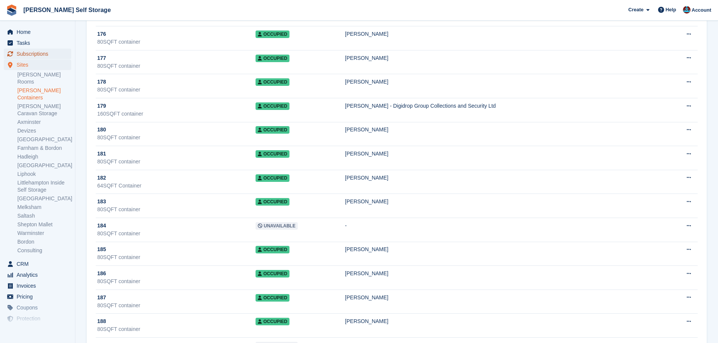
click at [39, 54] on span "Subscriptions" at bounding box center [39, 54] width 45 height 11
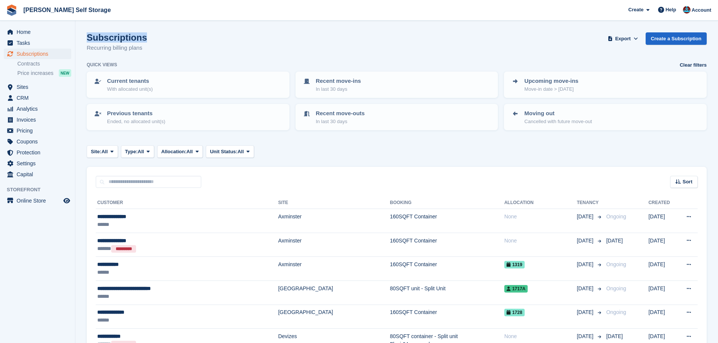
drag, startPoint x: 142, startPoint y: 37, endPoint x: 84, endPoint y: 36, distance: 57.7
click at [155, 47] on div "Subscriptions Recurring billing plans Export Export Subscriptions Export a CSV …" at bounding box center [397, 46] width 620 height 29
click at [159, 179] on input "text" at bounding box center [149, 182] width 106 height 12
type input "*********"
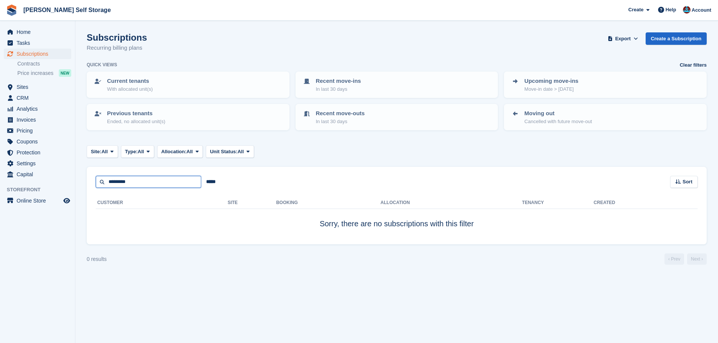
click at [161, 182] on input "*********" at bounding box center [149, 182] width 106 height 12
type input "*"
type input "********"
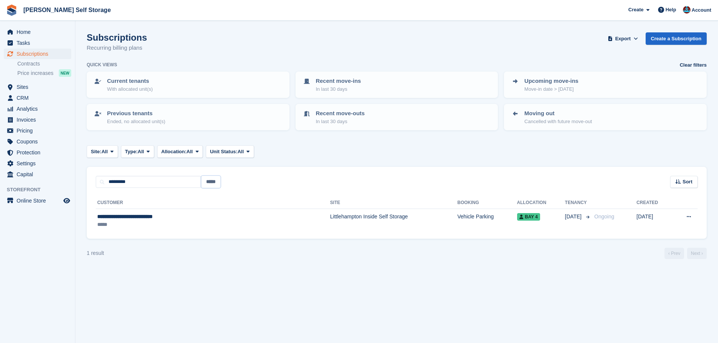
click at [211, 184] on input "*****" at bounding box center [210, 182] width 19 height 12
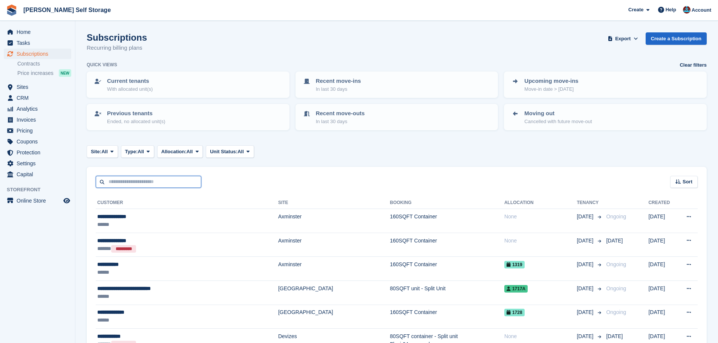
click at [152, 183] on input "text" at bounding box center [149, 182] width 106 height 12
type input "**********"
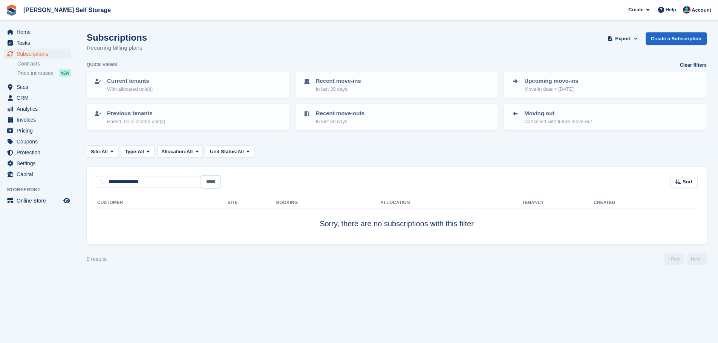
click at [211, 184] on input "*****" at bounding box center [210, 182] width 19 height 12
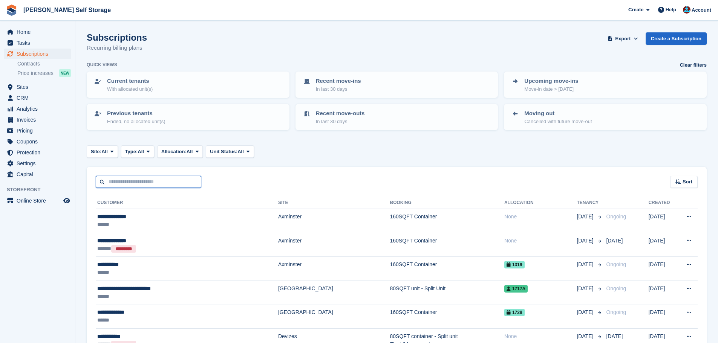
click at [133, 179] on input "text" at bounding box center [149, 182] width 106 height 12
type input "**********"
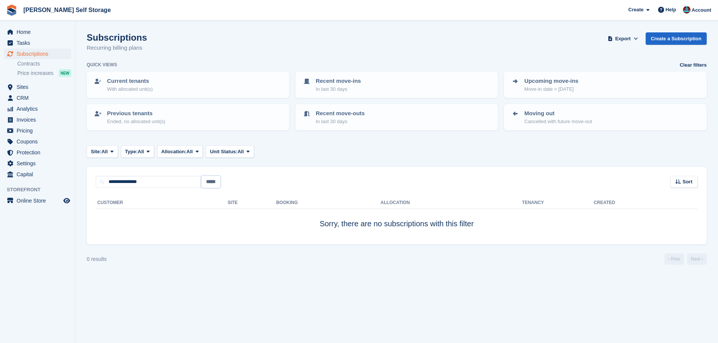
click at [211, 182] on input "*****" at bounding box center [210, 182] width 19 height 12
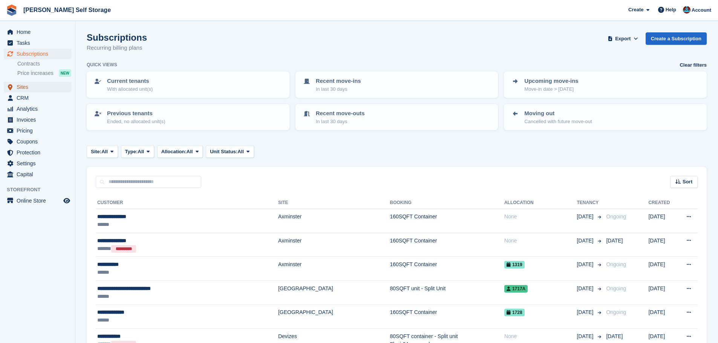
click at [31, 86] on span "Sites" at bounding box center [39, 87] width 45 height 11
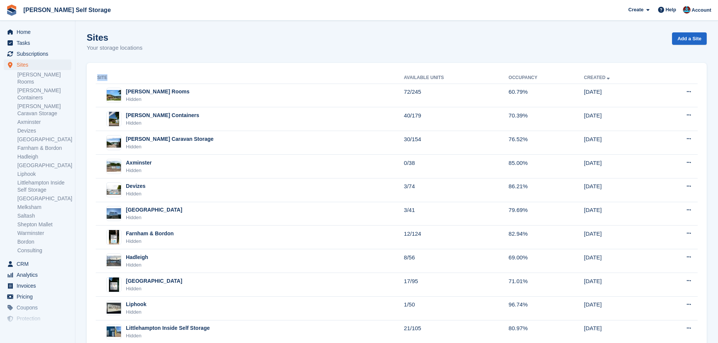
drag, startPoint x: 107, startPoint y: 75, endPoint x: 91, endPoint y: 77, distance: 16.3
click at [91, 77] on div "Site Available Units Occupancy Created Alton Rooms Hidden 72/245 60.79% 09 Feb …" at bounding box center [397, 289] width 620 height 453
click at [111, 73] on th "Site" at bounding box center [250, 78] width 308 height 12
drag, startPoint x: 86, startPoint y: 34, endPoint x: 158, endPoint y: 58, distance: 76.1
click at [156, 52] on section "Sites Your storage locations Add a Site Site Available Units Occupancy Created …" at bounding box center [396, 266] width 643 height 532
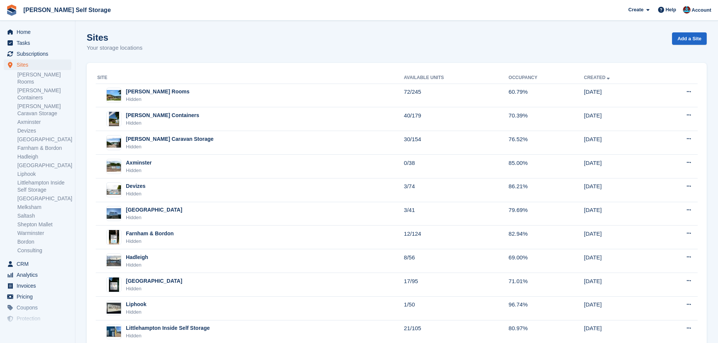
click at [160, 66] on div "Site Available Units Occupancy Created Alton Rooms Hidden 72/245 60.79% 09 Feb …" at bounding box center [397, 289] width 620 height 453
drag, startPoint x: 109, startPoint y: 78, endPoint x: 95, endPoint y: 76, distance: 14.1
click at [93, 76] on div "Site Available Units Occupancy Created Alton Rooms Hidden 72/245 60.79% 09 Feb …" at bounding box center [397, 289] width 620 height 453
click at [123, 73] on th "Site" at bounding box center [250, 78] width 308 height 12
click at [115, 73] on th "Site" at bounding box center [250, 78] width 308 height 12
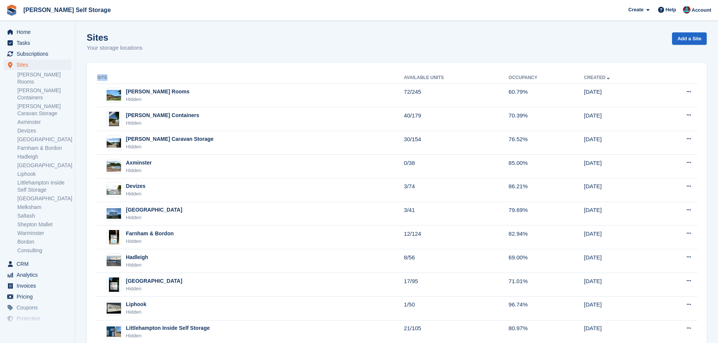
click at [102, 47] on p "Your storage locations" at bounding box center [115, 48] width 56 height 9
drag, startPoint x: 86, startPoint y: 38, endPoint x: 164, endPoint y: 50, distance: 78.2
click at [156, 49] on section "Sites Your storage locations Add a Site Site Available Units Occupancy Created …" at bounding box center [396, 266] width 643 height 532
click at [177, 50] on div "Sites Your storage locations Add a Site" at bounding box center [397, 46] width 620 height 29
click at [176, 50] on div "Sites Your storage locations Add a Site" at bounding box center [397, 46] width 620 height 29
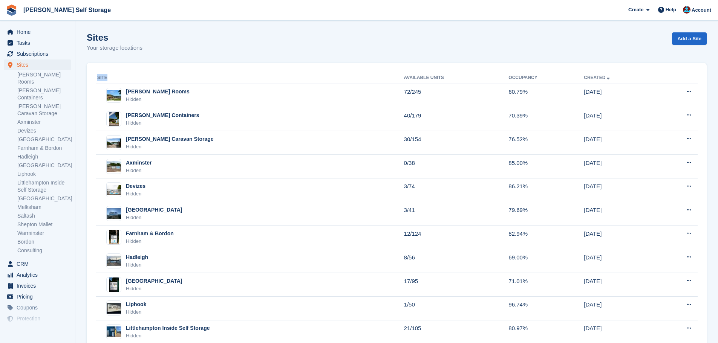
click at [176, 50] on div "Sites Your storage locations Add a Site" at bounding box center [397, 46] width 620 height 29
drag, startPoint x: 103, startPoint y: 78, endPoint x: 96, endPoint y: 76, distance: 7.0
click at [96, 77] on th "Site" at bounding box center [250, 78] width 308 height 12
click at [144, 77] on th "Site" at bounding box center [250, 78] width 308 height 12
drag, startPoint x: 316, startPoint y: 66, endPoint x: 299, endPoint y: 62, distance: 17.7
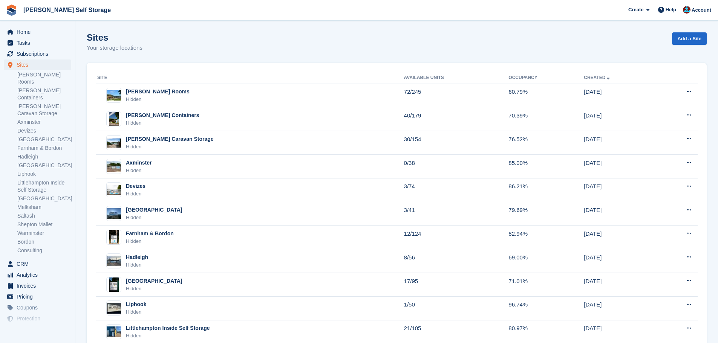
click at [313, 64] on div "Site Available Units Occupancy Created Alton Rooms Hidden 72/245 60.79% 09 Feb …" at bounding box center [397, 289] width 620 height 453
click at [285, 66] on div "Site Available Units Occupancy Created Alton Rooms Hidden 72/245 60.79% 09 Feb …" at bounding box center [397, 289] width 620 height 453
click at [37, 55] on span "Subscriptions" at bounding box center [39, 54] width 45 height 11
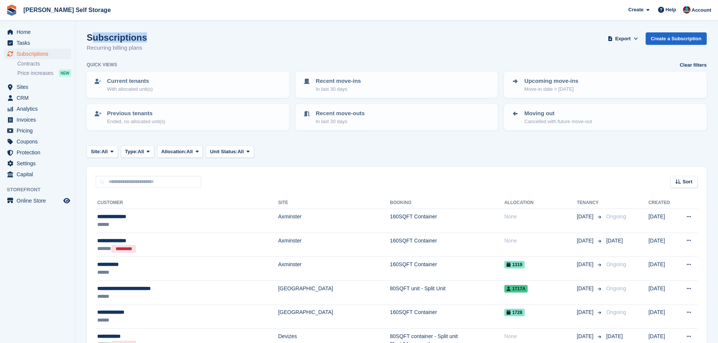
drag, startPoint x: 145, startPoint y: 40, endPoint x: 89, endPoint y: 39, distance: 55.8
click at [89, 39] on div "Subscriptions Recurring billing plans Export Export Subscriptions Export a CSV …" at bounding box center [397, 46] width 620 height 29
click at [214, 40] on div "Subscriptions Recurring billing plans Export Export Subscriptions Export a CSV …" at bounding box center [397, 46] width 620 height 29
click at [40, 52] on span "Subscriptions" at bounding box center [39, 54] width 45 height 11
drag, startPoint x: 267, startPoint y: 177, endPoint x: 263, endPoint y: 176, distance: 4.5
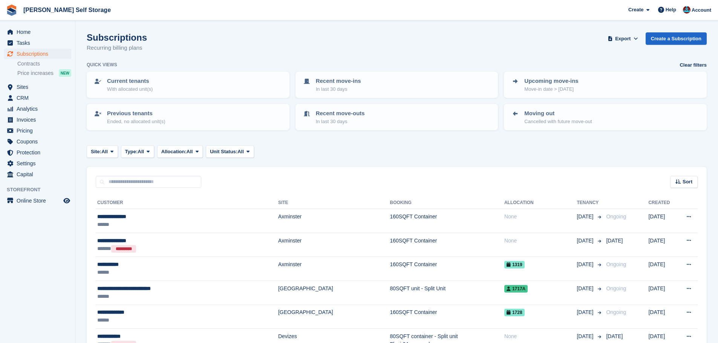
click at [267, 177] on div "Sort Sort by Customer name Date created Move in date Move out date Created (old…" at bounding box center [397, 177] width 620 height 21
drag, startPoint x: 317, startPoint y: 175, endPoint x: 326, endPoint y: 175, distance: 9.8
click at [321, 175] on div "Sort Sort by Customer name Date created Move in date Move out date Created (old…" at bounding box center [397, 177] width 620 height 21
drag, startPoint x: 326, startPoint y: 175, endPoint x: 340, endPoint y: 182, distance: 15.2
click at [328, 175] on div "Sort Sort by Customer name Date created Move in date Move out date Created (old…" at bounding box center [397, 177] width 620 height 21
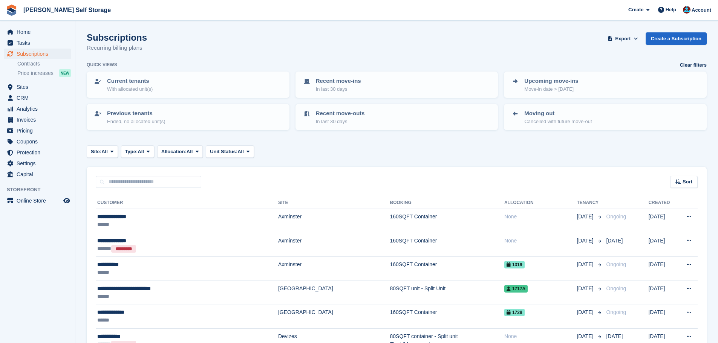
click at [308, 41] on div "Subscriptions Recurring billing plans Export Export Subscriptions Export a CSV …" at bounding box center [397, 46] width 620 height 29
drag, startPoint x: 476, startPoint y: 40, endPoint x: 466, endPoint y: 39, distance: 9.8
click at [106, 12] on span "Brant Self Storage Create Subscription Invoice Contact Deal Discount Page Help …" at bounding box center [359, 10] width 718 height 20
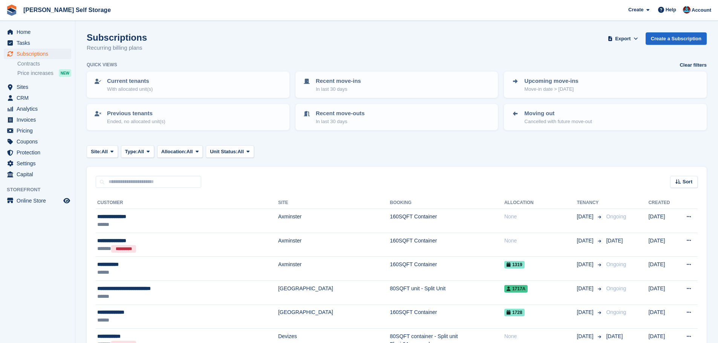
click at [111, 155] on span at bounding box center [112, 152] width 6 height 6
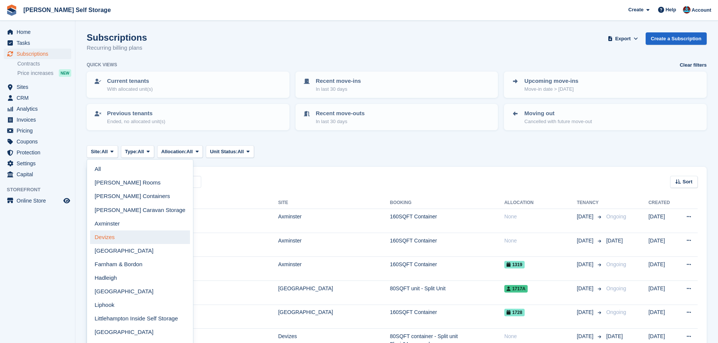
click at [109, 238] on link "Devizes" at bounding box center [140, 238] width 100 height 14
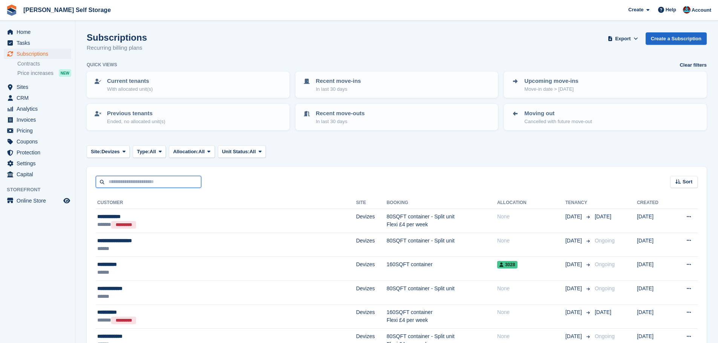
click at [120, 181] on input "text" at bounding box center [149, 182] width 106 height 12
type input "*****"
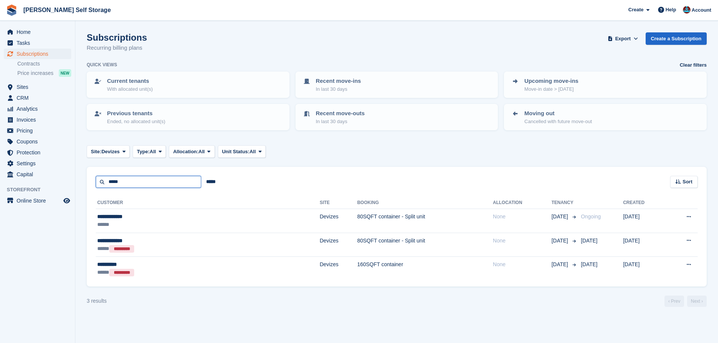
drag, startPoint x: 165, startPoint y: 182, endPoint x: 65, endPoint y: 185, distance: 99.6
click at [66, 185] on div "Home Tasks Subscriptions Subscriptions Subscriptions Contracts Price increases …" at bounding box center [359, 171] width 718 height 343
type input "****"
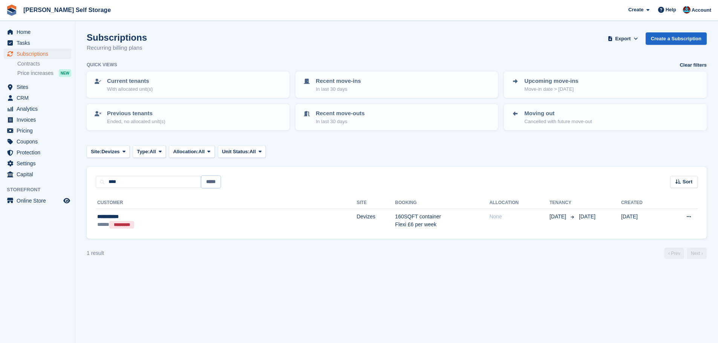
click at [217, 184] on input "*****" at bounding box center [210, 182] width 19 height 12
click at [294, 174] on div at bounding box center [446, 317] width 718 height 343
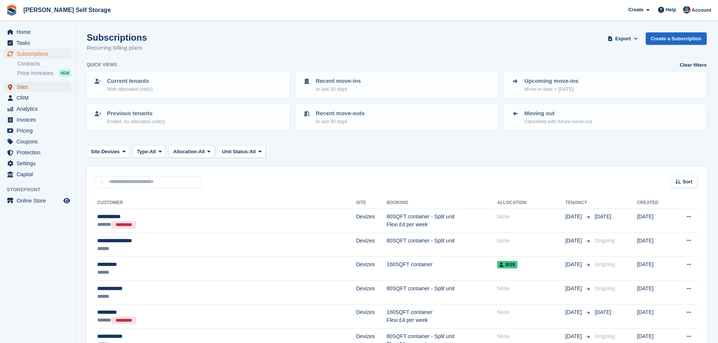
click at [48, 87] on span "Sites" at bounding box center [39, 87] width 45 height 11
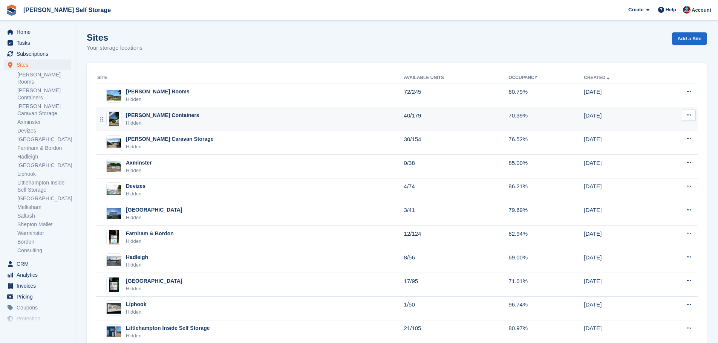
click at [148, 114] on div "[PERSON_NAME] Containers" at bounding box center [162, 116] width 73 height 8
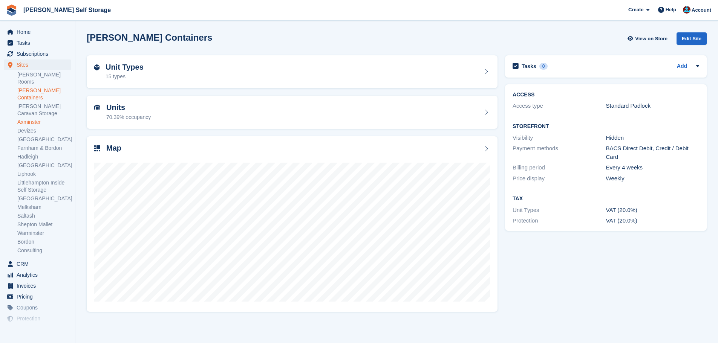
click at [34, 119] on link "Axminster" at bounding box center [44, 122] width 54 height 7
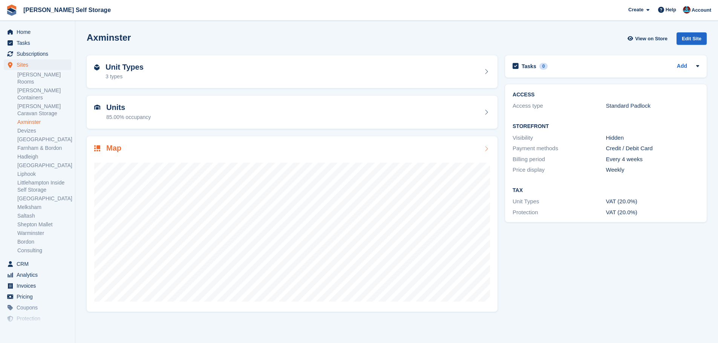
click at [110, 141] on div "Map" at bounding box center [292, 224] width 411 height 176
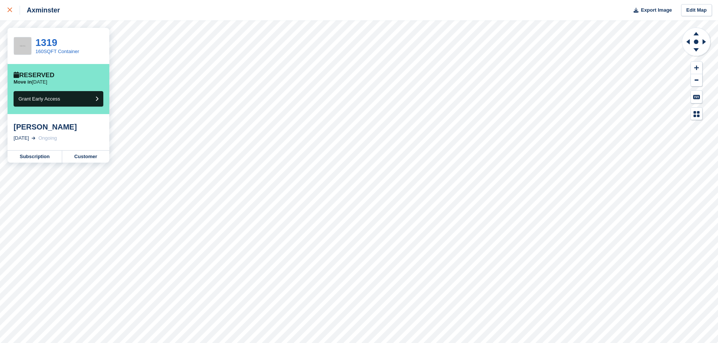
click at [8, 10] on icon at bounding box center [10, 10] width 5 height 5
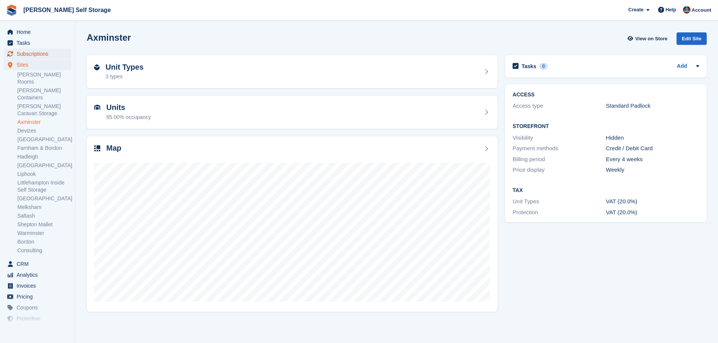
click at [34, 54] on span "Subscriptions" at bounding box center [39, 54] width 45 height 11
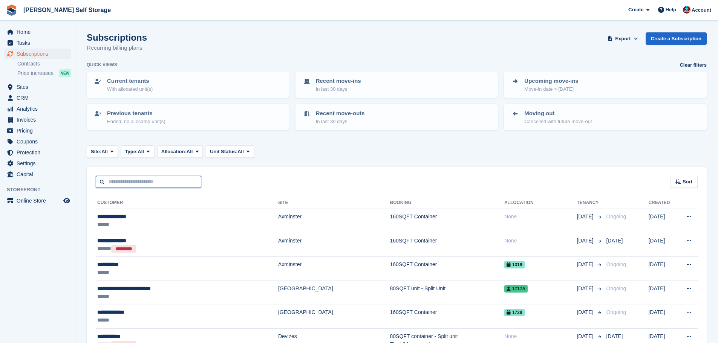
click at [163, 177] on input "text" at bounding box center [149, 182] width 106 height 12
type input "*********"
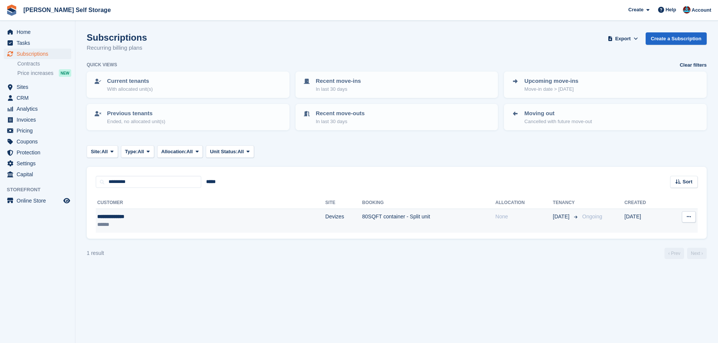
click at [153, 216] on div "**********" at bounding box center [155, 217] width 116 height 8
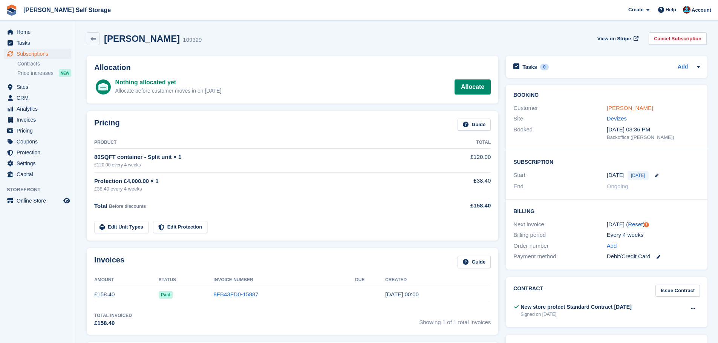
click at [634, 105] on link "[PERSON_NAME]" at bounding box center [630, 108] width 46 height 6
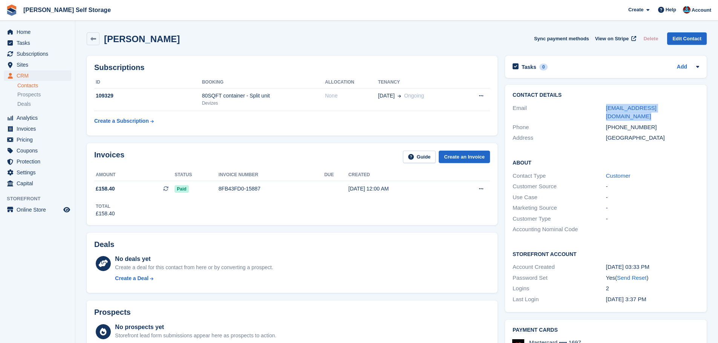
drag, startPoint x: 597, startPoint y: 107, endPoint x: 691, endPoint y: 110, distance: 94.3
click at [691, 110] on div "Email mrswebster2010@hotmail.co.uk" at bounding box center [606, 112] width 187 height 19
copy div "mrswebster2010@hotmail.co.uk"
click at [161, 58] on div "Subscriptions ID Booking Allocation Tenancy 109329 80SQFT container - Split uni…" at bounding box center [292, 96] width 411 height 80
click at [35, 53] on span "Subscriptions" at bounding box center [39, 54] width 45 height 11
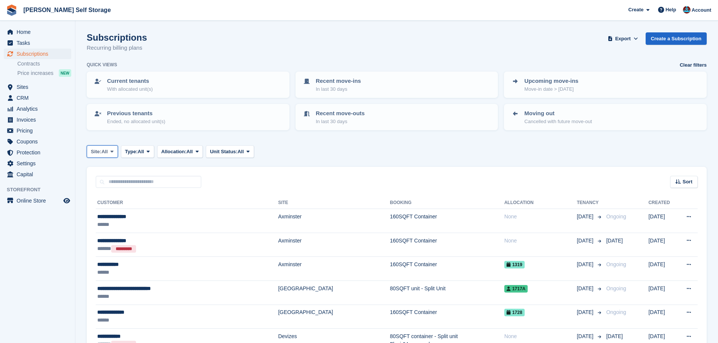
click at [97, 146] on button "Site: All" at bounding box center [102, 152] width 31 height 12
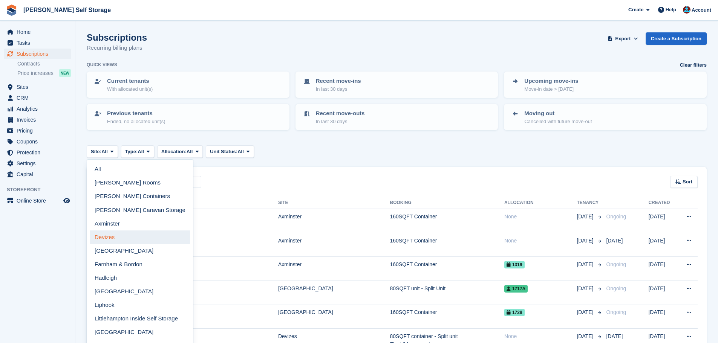
click at [106, 236] on link "Devizes" at bounding box center [140, 238] width 100 height 14
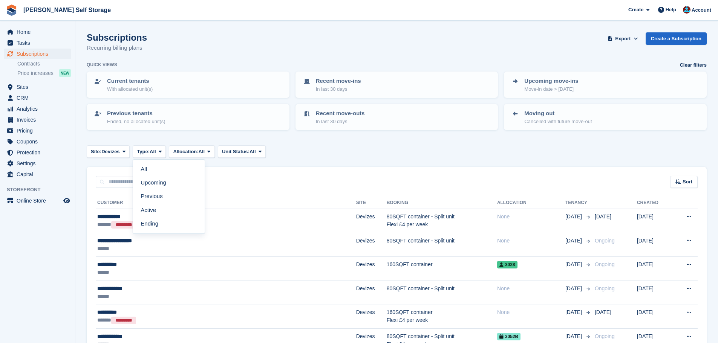
click at [172, 180] on link "Upcoming" at bounding box center [169, 183] width 66 height 14
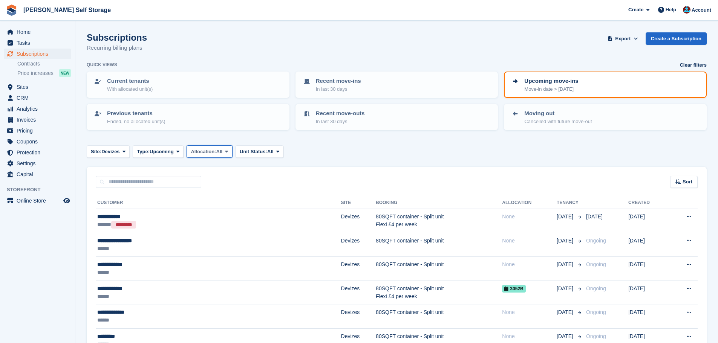
click at [198, 156] on button "Allocation: All" at bounding box center [210, 152] width 46 height 12
click at [207, 195] on link "Unallocated" at bounding box center [223, 197] width 66 height 14
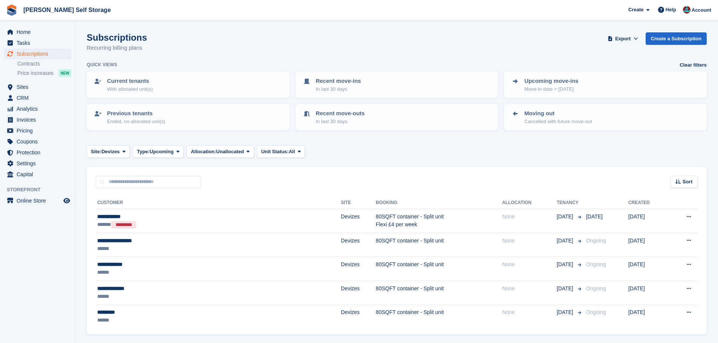
click at [420, 179] on div "Sort Sort by Customer name Date created Move in date Move out date Created (old…" at bounding box center [397, 177] width 620 height 21
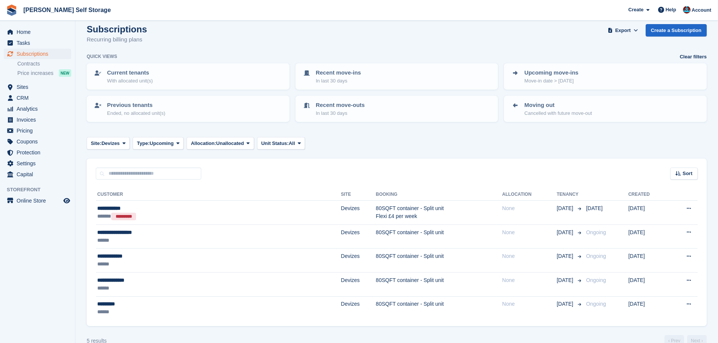
scroll to position [23, 0]
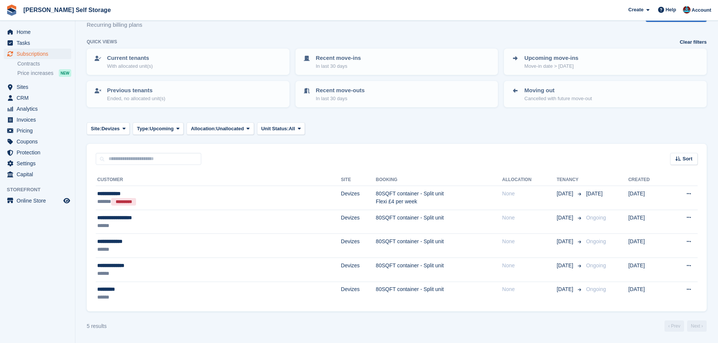
click at [208, 32] on div "Subscriptions Recurring billing plans Export Export Subscriptions Export a CSV …" at bounding box center [397, 23] width 620 height 29
click at [23, 90] on span "Sites" at bounding box center [39, 87] width 45 height 11
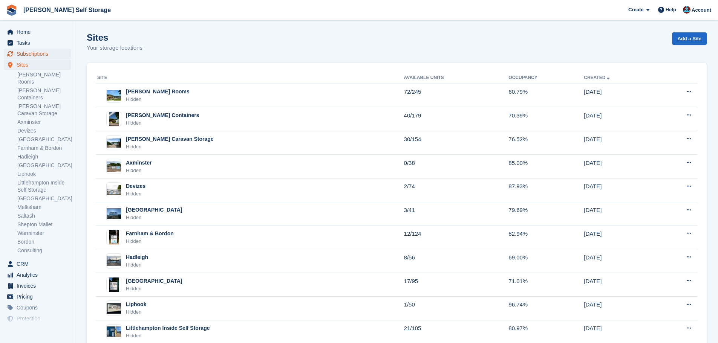
click at [57, 54] on span "Subscriptions" at bounding box center [39, 54] width 45 height 11
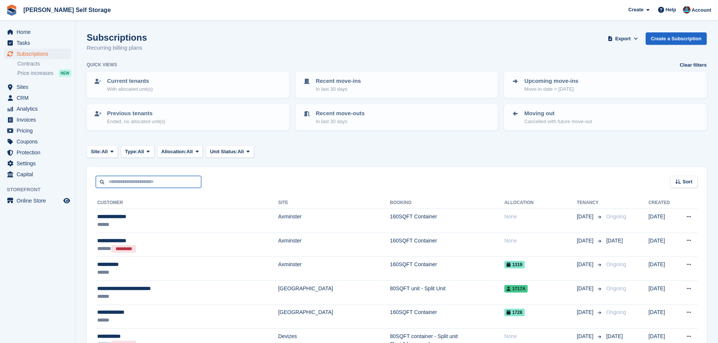
drag, startPoint x: 170, startPoint y: 177, endPoint x: 149, endPoint y: 171, distance: 22.0
click at [170, 178] on input "text" at bounding box center [149, 182] width 106 height 12
type input "***"
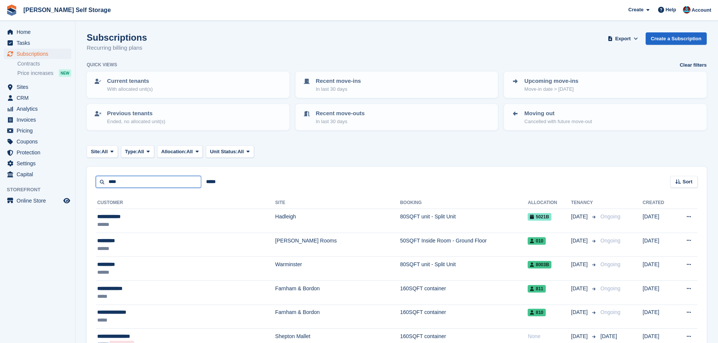
click at [152, 180] on input "***" at bounding box center [149, 182] width 106 height 12
type input "*********"
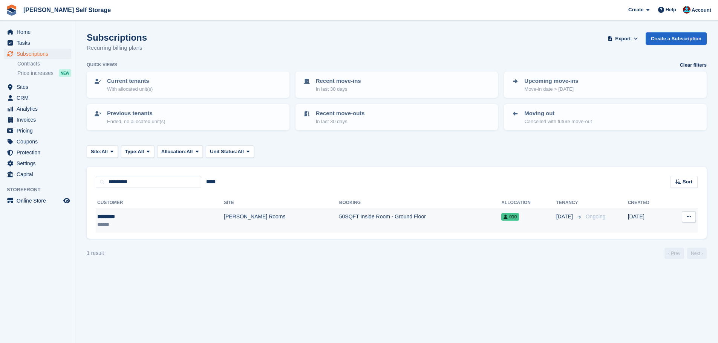
click at [242, 220] on td "[PERSON_NAME] Rooms" at bounding box center [281, 221] width 115 height 24
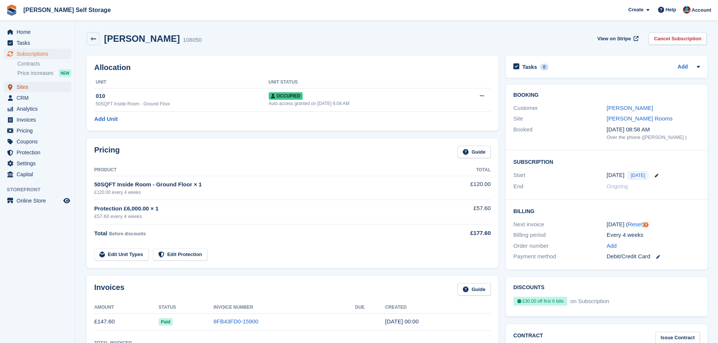
click at [23, 83] on span "Sites" at bounding box center [39, 87] width 45 height 11
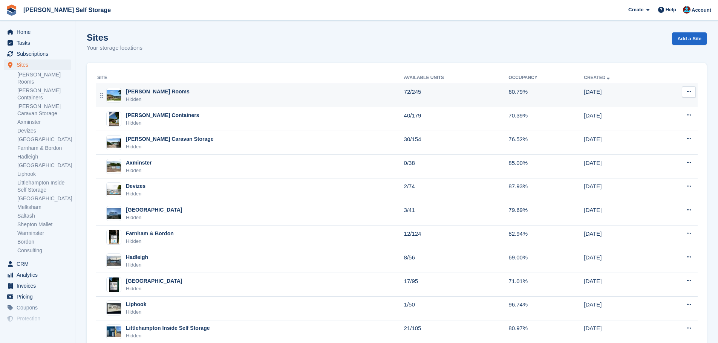
click at [156, 98] on div "Hidden" at bounding box center [158, 100] width 64 height 8
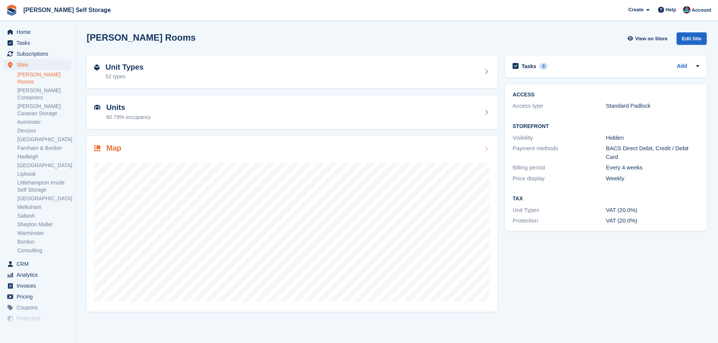
click at [109, 150] on h2 "Map" at bounding box center [113, 148] width 15 height 9
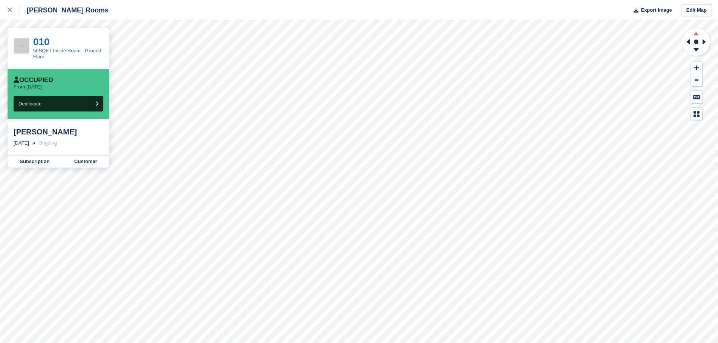
click at [699, 32] on icon at bounding box center [697, 32] width 20 height 9
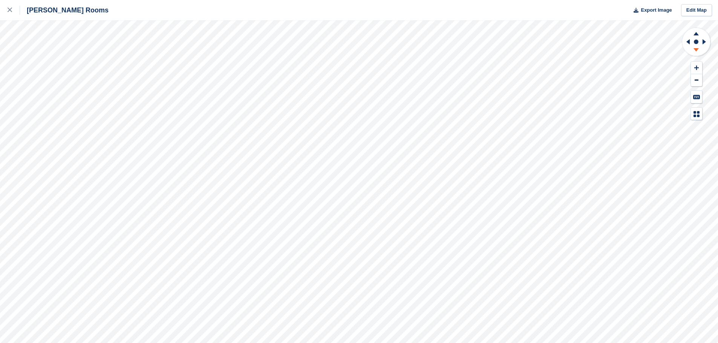
click at [694, 52] on icon at bounding box center [697, 50] width 20 height 9
click at [14, 9] on div at bounding box center [14, 10] width 12 height 9
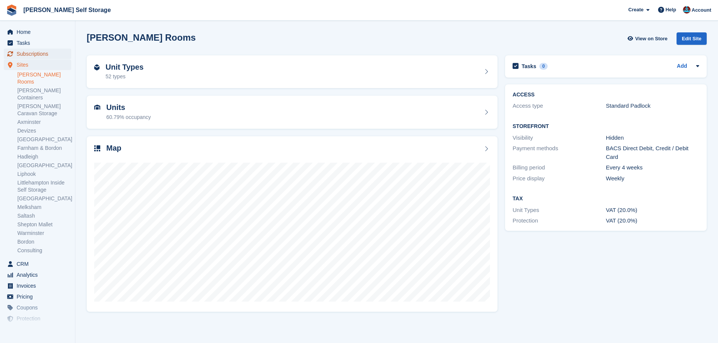
click at [47, 50] on span "Subscriptions" at bounding box center [39, 54] width 45 height 11
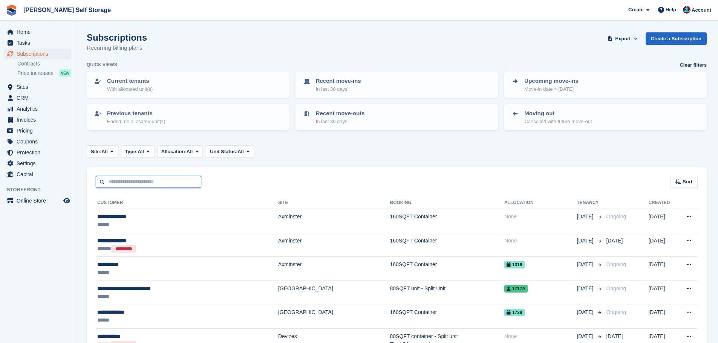
click at [163, 187] on input "text" at bounding box center [149, 182] width 106 height 12
type input "***"
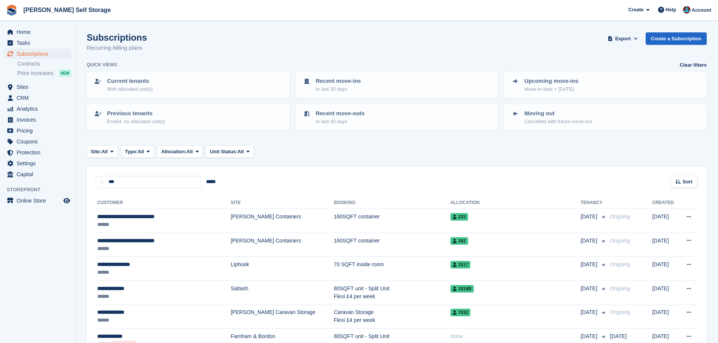
click at [242, 184] on div "*** ***** Sort Sort by Customer name Date created Move in date Move out date Cr…" at bounding box center [397, 177] width 620 height 21
click at [213, 182] on input "*****" at bounding box center [210, 182] width 19 height 12
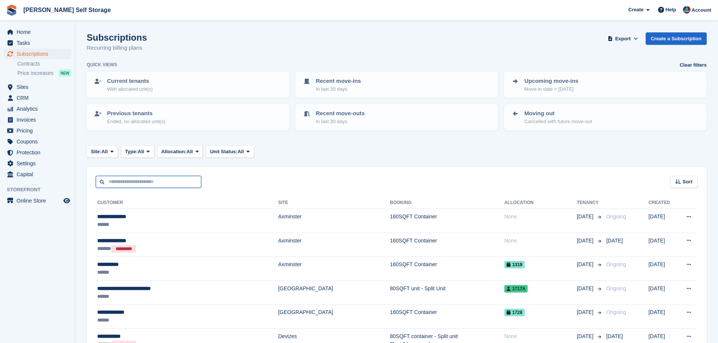
click at [178, 182] on input "text" at bounding box center [149, 182] width 106 height 12
click at [280, 180] on div "Sort Sort by Customer name Date created Move in date Move out date Created (old…" at bounding box center [397, 177] width 620 height 21
drag, startPoint x: 158, startPoint y: 185, endPoint x: 227, endPoint y: 181, distance: 69.5
click at [157, 185] on input "text" at bounding box center [149, 182] width 106 height 12
drag, startPoint x: 261, startPoint y: 179, endPoint x: 230, endPoint y: 179, distance: 31.3
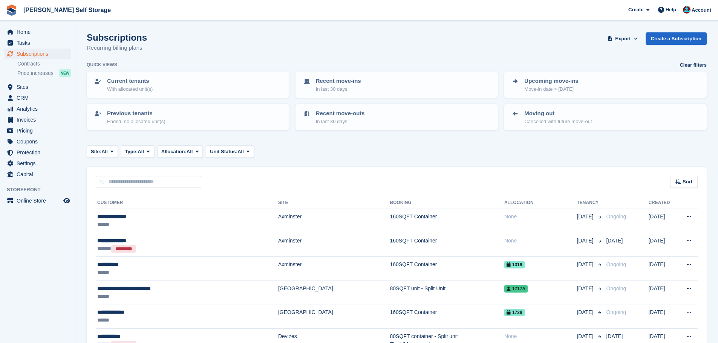
click at [257, 179] on div "Sort Sort by Customer name Date created Move in date Move out date Created (old…" at bounding box center [397, 177] width 620 height 21
click at [191, 180] on input "text" at bounding box center [149, 182] width 106 height 12
drag, startPoint x: 237, startPoint y: 181, endPoint x: 179, endPoint y: 182, distance: 58.1
click at [234, 181] on div "Sort Sort by Customer name Date created Move in date Move out date Created (old…" at bounding box center [397, 177] width 620 height 21
click at [179, 182] on input "text" at bounding box center [149, 182] width 106 height 12
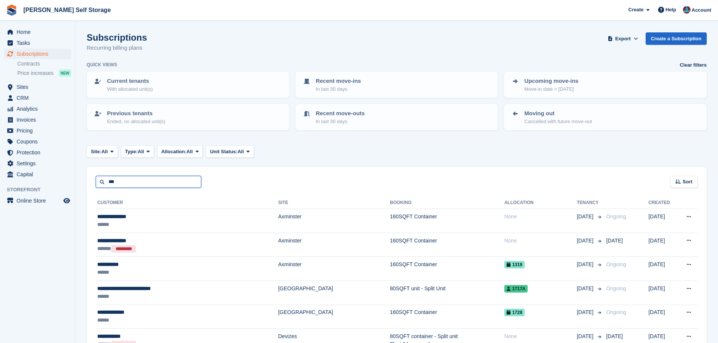
type input "***"
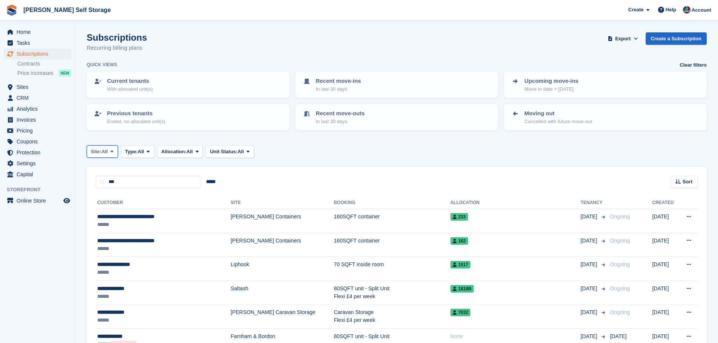
click at [97, 148] on span "Site:" at bounding box center [96, 152] width 11 height 8
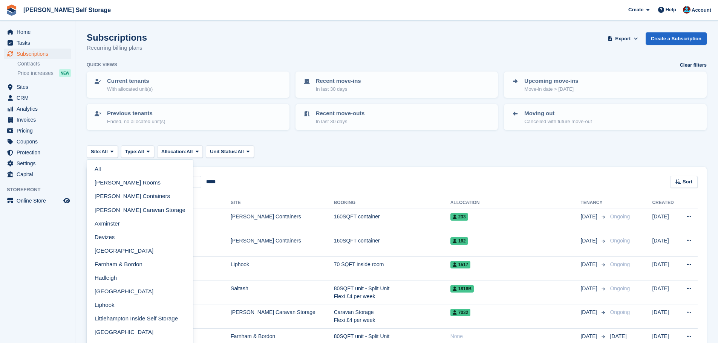
click at [120, 268] on link "Farnham & Bordon" at bounding box center [140, 265] width 100 height 14
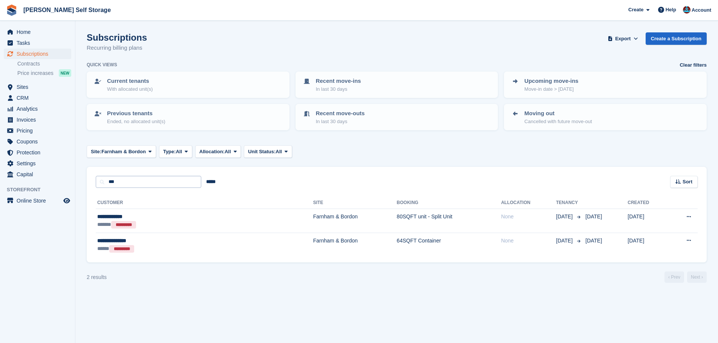
drag, startPoint x: 170, startPoint y: 192, endPoint x: 123, endPoint y: 185, distance: 47.9
click at [115, 183] on div "*** ***** Sort Sort by Customer name Date created Move in date Move out date Cr…" at bounding box center [397, 215] width 620 height 96
click at [139, 186] on input "***" at bounding box center [149, 182] width 106 height 12
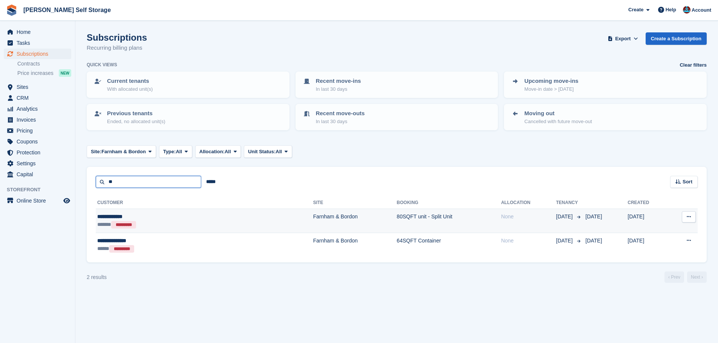
type input "*"
type input "***"
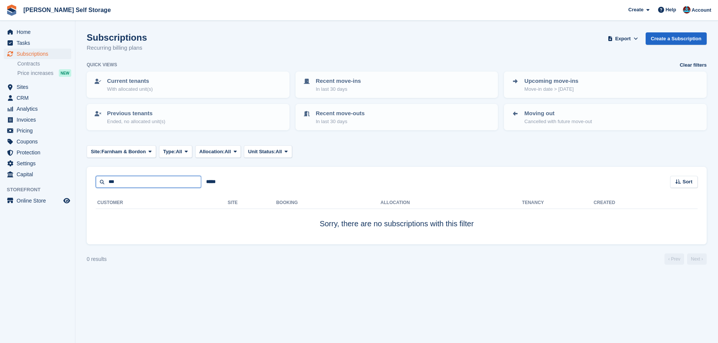
click at [156, 185] on input "***" at bounding box center [149, 182] width 106 height 12
type input "**"
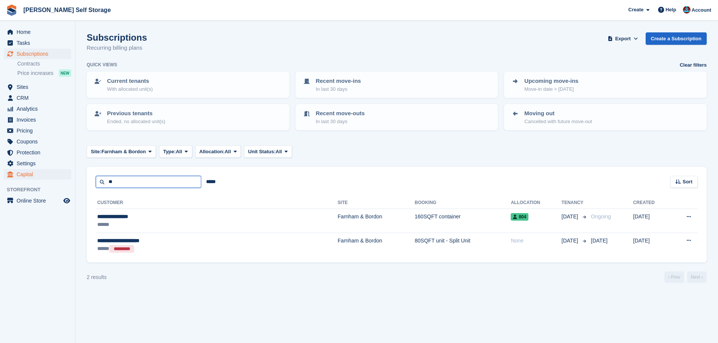
drag, startPoint x: 143, startPoint y: 179, endPoint x: 58, endPoint y: 178, distance: 84.8
click at [58, 178] on div "Home Tasks Subscriptions Subscriptions Subscriptions Contracts Price increases …" at bounding box center [359, 171] width 718 height 343
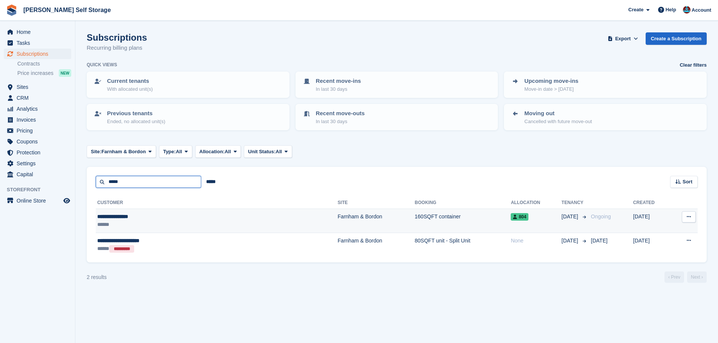
type input "****"
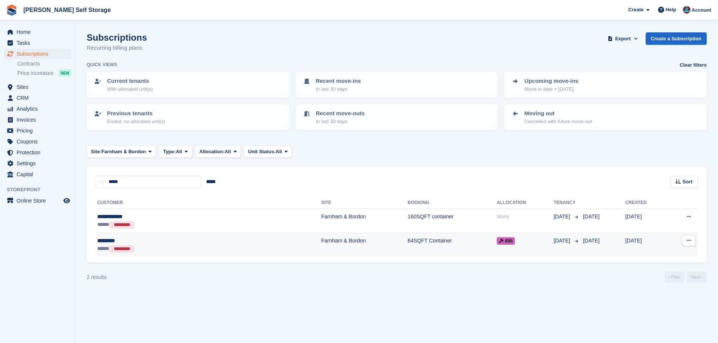
click at [321, 237] on td "Farnham & Bordon" at bounding box center [364, 245] width 86 height 24
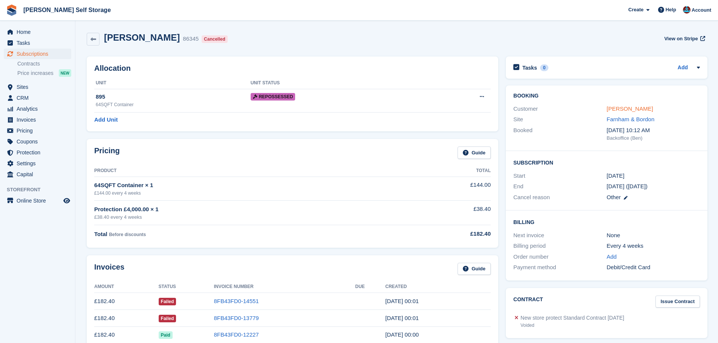
click at [620, 109] on link "[PERSON_NAME]" at bounding box center [630, 109] width 46 height 6
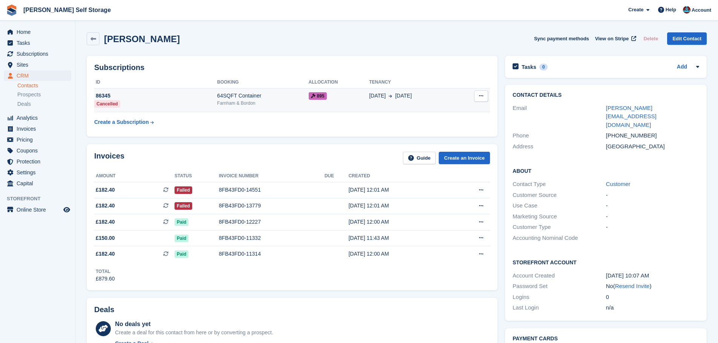
click at [142, 102] on td "86345 Cancelled" at bounding box center [155, 100] width 123 height 24
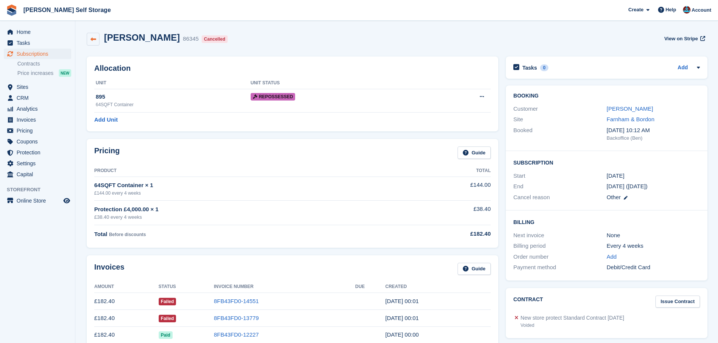
click at [90, 38] on icon at bounding box center [93, 40] width 6 height 6
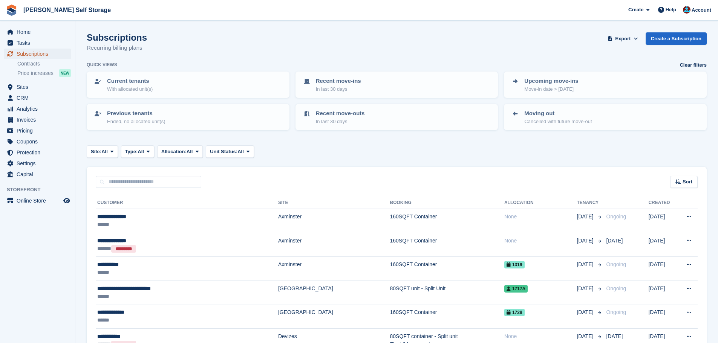
click at [31, 54] on span "Subscriptions" at bounding box center [39, 54] width 45 height 11
drag, startPoint x: 466, startPoint y: 37, endPoint x: 601, endPoint y: 40, distance: 134.6
click at [468, 38] on div "Subscriptions Recurring billing plans Export Export Subscriptions Export a CSV …" at bounding box center [397, 46] width 620 height 29
click at [28, 53] on span "Subscriptions" at bounding box center [39, 54] width 45 height 11
click at [30, 86] on span "Sites" at bounding box center [39, 87] width 45 height 11
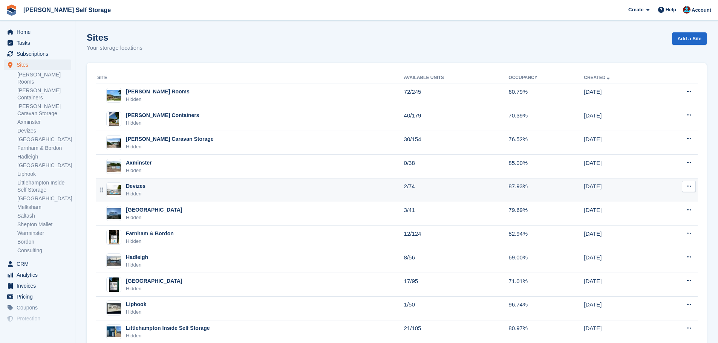
click at [159, 196] on div "Devizes Hidden" at bounding box center [250, 189] width 307 height 15
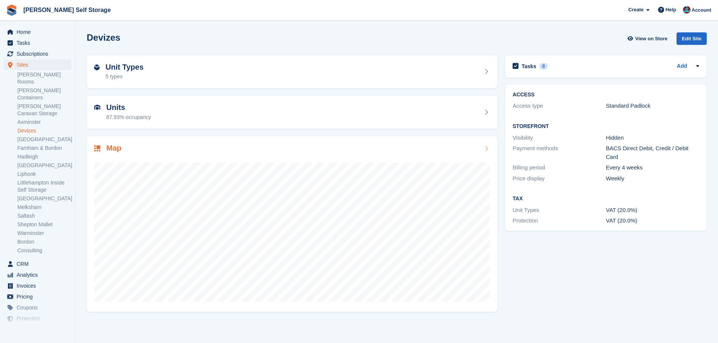
click at [118, 146] on h2 "Map" at bounding box center [113, 148] width 15 height 9
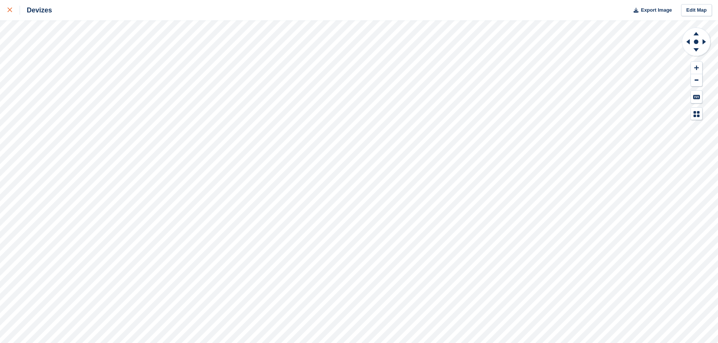
click at [14, 15] on link at bounding box center [10, 10] width 20 height 20
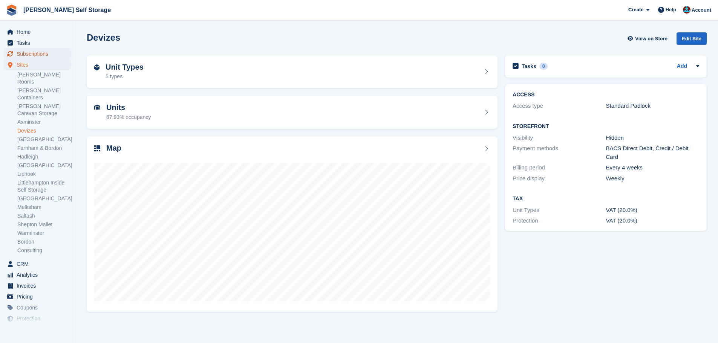
click at [38, 52] on span "Subscriptions" at bounding box center [39, 54] width 45 height 11
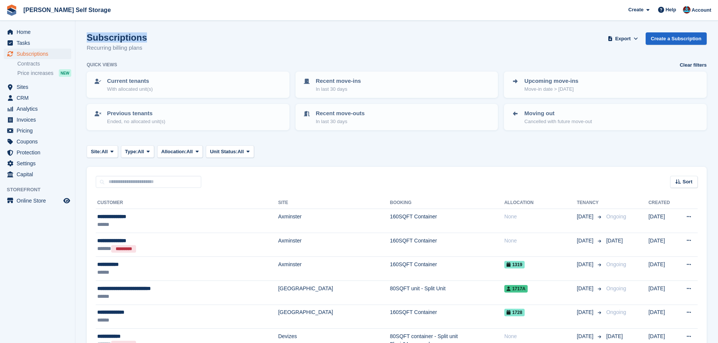
drag, startPoint x: 88, startPoint y: 37, endPoint x: 156, endPoint y: 40, distance: 68.3
click at [152, 40] on div "Subscriptions Recurring billing plans Export Export Subscriptions Export a CSV …" at bounding box center [397, 46] width 620 height 29
click at [160, 41] on div "Subscriptions Recurring billing plans Export Export Subscriptions Export a CSV …" at bounding box center [397, 46] width 620 height 29
click at [160, 40] on div "Subscriptions Recurring billing plans Export Export Subscriptions Export a CSV …" at bounding box center [397, 46] width 620 height 29
drag, startPoint x: 138, startPoint y: 37, endPoint x: 88, endPoint y: 40, distance: 49.9
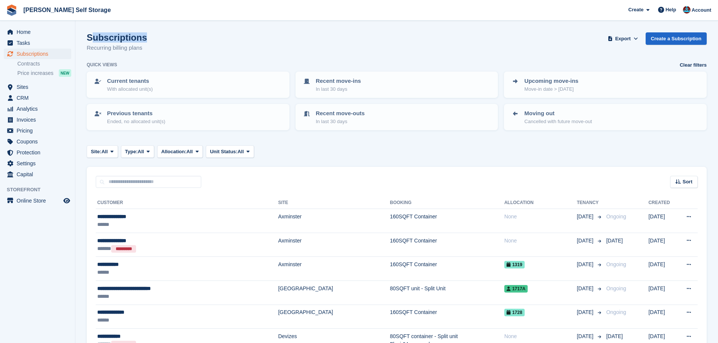
click at [90, 40] on div "Subscriptions Recurring billing plans Export Export Subscriptions Export a CSV …" at bounding box center [397, 46] width 620 height 29
click at [185, 40] on div "Subscriptions Recurring billing plans Export Export Subscriptions Export a CSV …" at bounding box center [397, 46] width 620 height 29
click at [219, 2] on span "Brant Self Storage Create Subscription Invoice Contact Deal Discount Page Help …" at bounding box center [359, 10] width 718 height 20
drag, startPoint x: 229, startPoint y: 58, endPoint x: 237, endPoint y: 56, distance: 8.5
click at [229, 57] on div "Subscriptions Recurring billing plans Export Export Subscriptions Export a CSV …" at bounding box center [397, 46] width 620 height 29
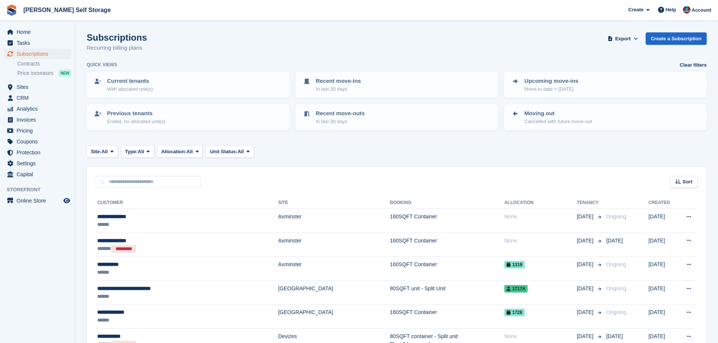
click at [238, 55] on div "Subscriptions Recurring billing plans Export Export Subscriptions Export a CSV …" at bounding box center [397, 46] width 620 height 29
drag, startPoint x: 152, startPoint y: 38, endPoint x: 83, endPoint y: 36, distance: 68.7
click at [143, 45] on div "Subscriptions Recurring billing plans Export Export Subscriptions Export a CSV …" at bounding box center [397, 46] width 620 height 29
drag, startPoint x: 147, startPoint y: 38, endPoint x: 87, endPoint y: 36, distance: 60.8
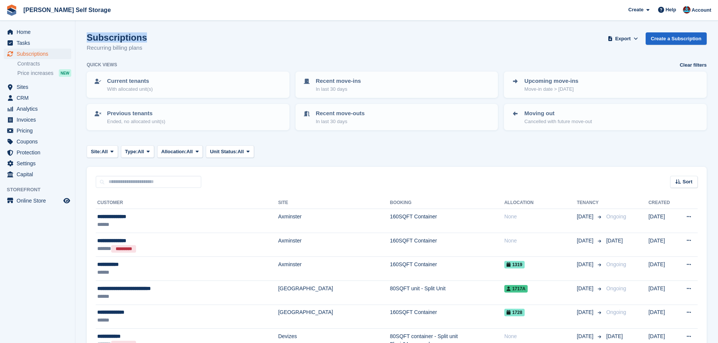
click at [87, 36] on div "Subscriptions Recurring billing plans Export Export Subscriptions Export a CSV …" at bounding box center [397, 46] width 620 height 29
click at [175, 44] on div "Subscriptions Recurring billing plans Export Export Subscriptions Export a CSV …" at bounding box center [397, 46] width 620 height 29
drag, startPoint x: 126, startPoint y: 36, endPoint x: 95, endPoint y: 42, distance: 31.9
drag, startPoint x: 177, startPoint y: 48, endPoint x: 177, endPoint y: 43, distance: 4.9
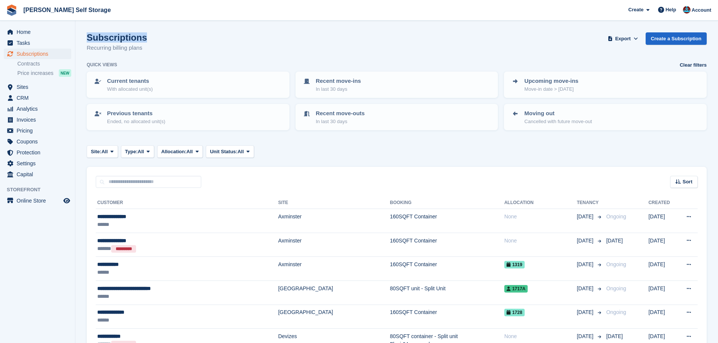
click at [177, 48] on div "Subscriptions Recurring billing plans Export Export Subscriptions Export a CSV …" at bounding box center [397, 46] width 620 height 29
click at [184, 38] on div "Subscriptions Recurring billing plans Export Export Subscriptions Export a CSV …" at bounding box center [397, 46] width 620 height 29
drag, startPoint x: 98, startPoint y: 202, endPoint x: 666, endPoint y: 200, distance: 567.4
click at [665, 200] on tr "Customer Site Booking Allocation Tenancy Created" at bounding box center [397, 203] width 602 height 12
click at [402, 188] on div "Sort Sort by Customer name Date created Move in date Move out date Created (old…" at bounding box center [397, 177] width 620 height 21
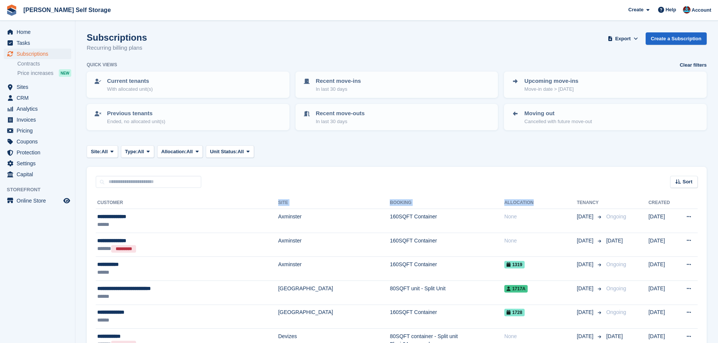
drag, startPoint x: 234, startPoint y: 202, endPoint x: 544, endPoint y: 204, distance: 309.9
click at [544, 204] on tr "Customer Site Booking Allocation Tenancy Created" at bounding box center [397, 203] width 602 height 12
click at [430, 187] on div "Sort Sort by Customer name Date created Move in date Move out date Created (old…" at bounding box center [397, 177] width 620 height 21
drag, startPoint x: 343, startPoint y: 202, endPoint x: 318, endPoint y: 202, distance: 24.9
click at [318, 204] on tr "Customer Site Booking Allocation Tenancy Created" at bounding box center [397, 203] width 602 height 12
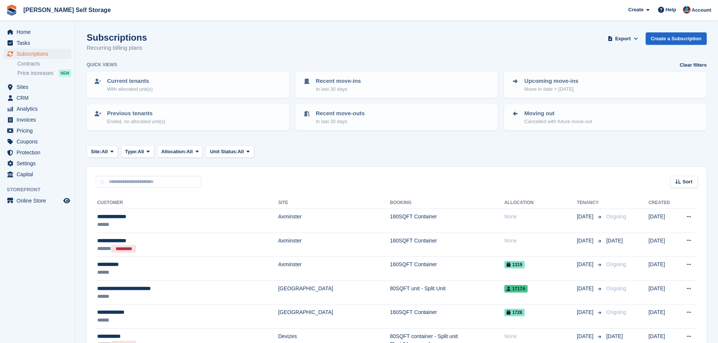
drag, startPoint x: 467, startPoint y: 202, endPoint x: 541, endPoint y: 199, distance: 74.4
click at [494, 204] on tr "Customer Site Booking Allocation Tenancy Created" at bounding box center [397, 203] width 602 height 12
click at [523, 187] on div "Sort Sort by Customer name Date created Move in date Move out date Created (old…" at bounding box center [397, 177] width 620 height 21
click at [215, 39] on div "Subscriptions Recurring billing plans Export Export Subscriptions Export a CSV …" at bounding box center [397, 46] width 620 height 29
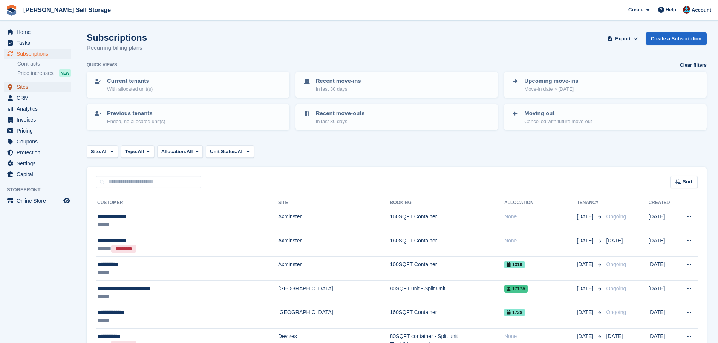
click at [17, 88] on span "Sites" at bounding box center [39, 87] width 45 height 11
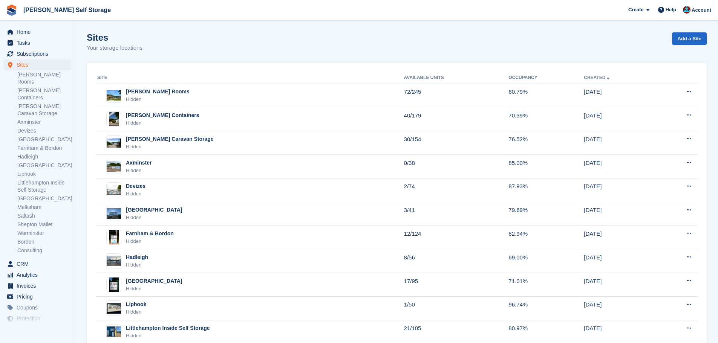
click at [142, 69] on div "Site Available Units Occupancy Created Alton Rooms Hidden 72/245 60.79% 09 Feb …" at bounding box center [397, 289] width 620 height 453
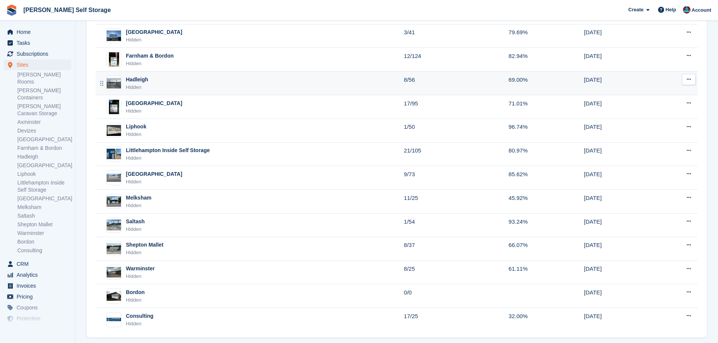
scroll to position [188, 0]
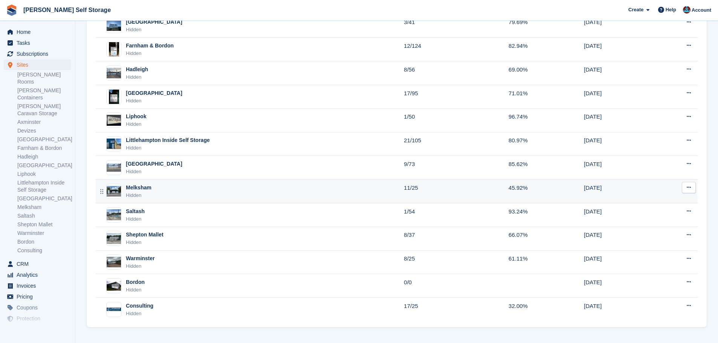
click at [144, 189] on div "Melksham" at bounding box center [139, 188] width 26 height 8
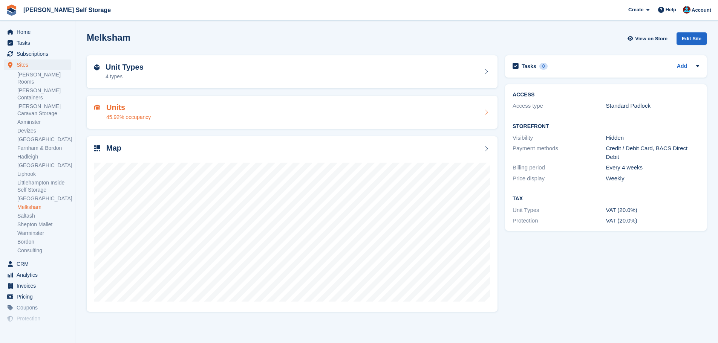
drag, startPoint x: 179, startPoint y: 116, endPoint x: 189, endPoint y: 115, distance: 9.5
click at [179, 115] on div "Units 45.92% occupancy" at bounding box center [292, 112] width 396 height 18
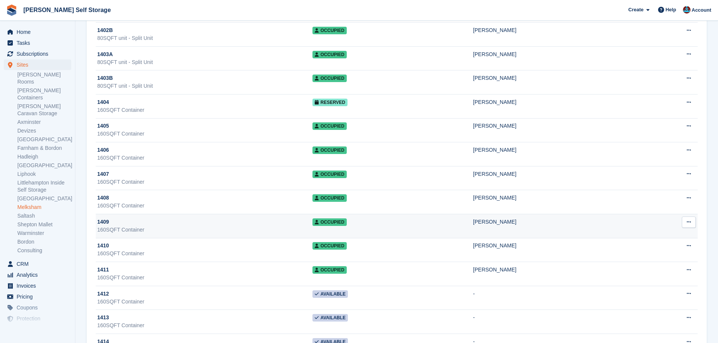
scroll to position [226, 0]
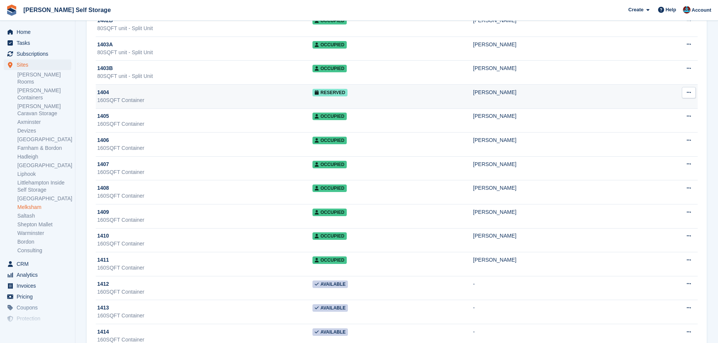
click at [358, 97] on td "Reserved" at bounding box center [393, 97] width 161 height 24
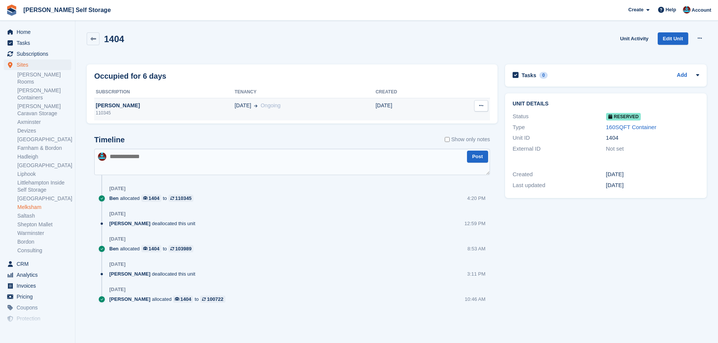
click at [299, 113] on td "[DATE] Ongoing" at bounding box center [305, 109] width 141 height 23
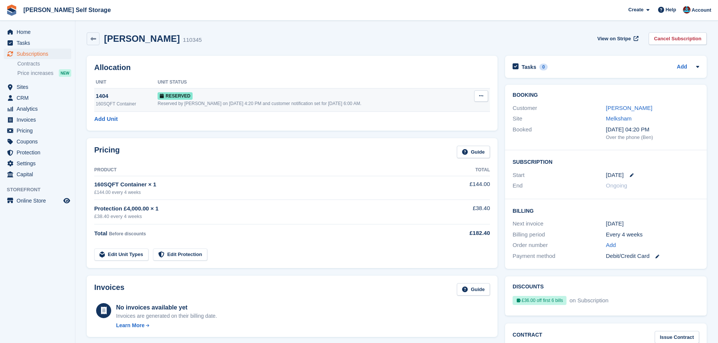
click at [481, 94] on icon at bounding box center [481, 96] width 4 height 5
drag, startPoint x: 437, startPoint y: 127, endPoint x: 393, endPoint y: 29, distance: 106.7
click at [437, 127] on p "Deallocate" at bounding box center [452, 127] width 66 height 10
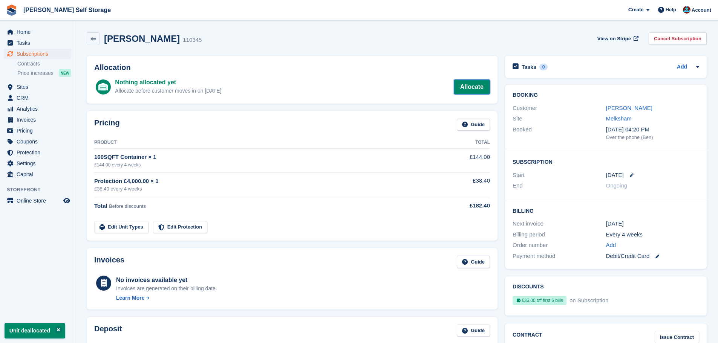
click at [467, 87] on link "Allocate" at bounding box center [472, 87] width 36 height 15
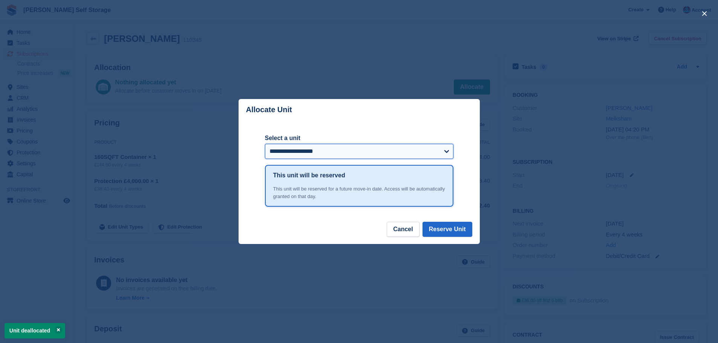
click at [332, 149] on select "**********" at bounding box center [359, 151] width 189 height 15
select select "******"
click at [265, 145] on select "**********" at bounding box center [359, 151] width 189 height 15
click at [442, 230] on button "Reserve Unit" at bounding box center [448, 229] width 50 height 15
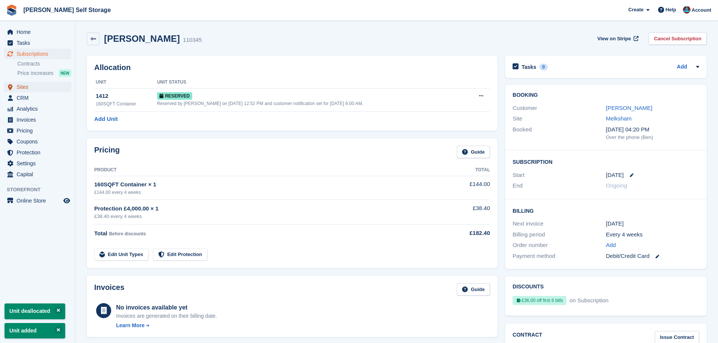
click at [30, 87] on span "Sites" at bounding box center [39, 87] width 45 height 11
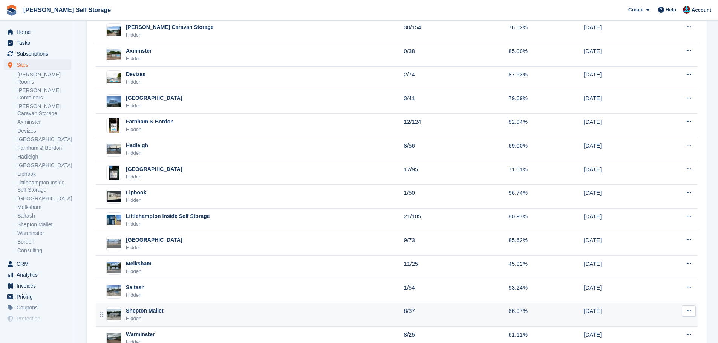
scroll to position [188, 0]
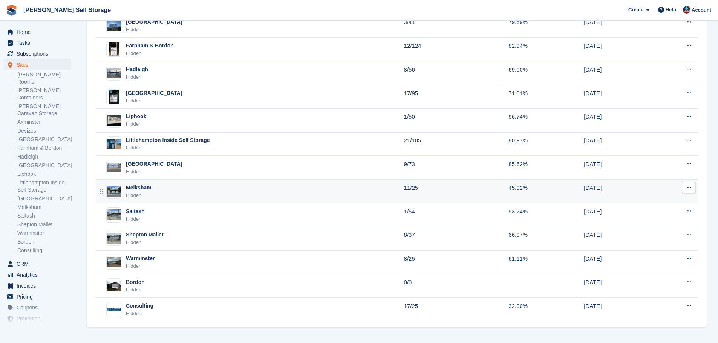
click at [143, 182] on td "Melksham Hidden" at bounding box center [250, 192] width 308 height 24
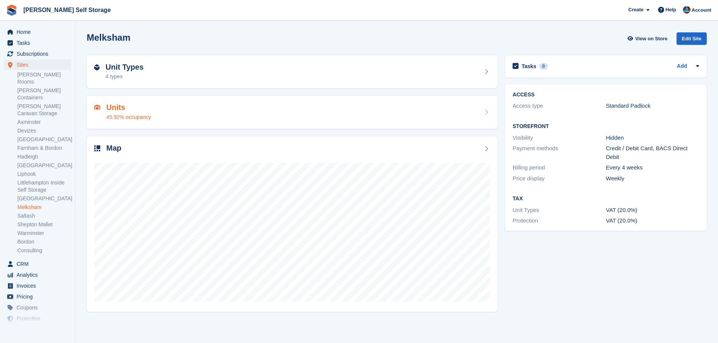
click at [147, 114] on div "45.92% occupancy" at bounding box center [128, 117] width 44 height 8
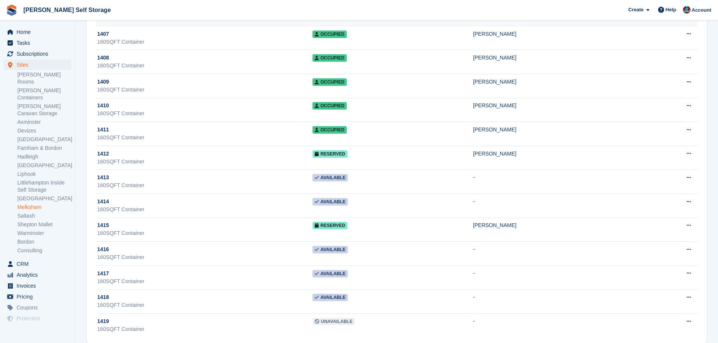
scroll to position [368, 0]
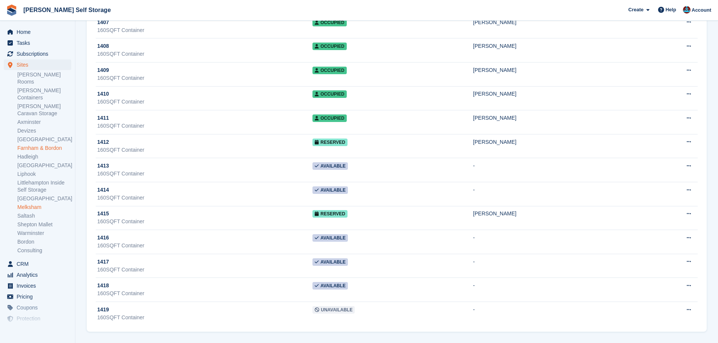
click at [38, 145] on link "Farnham & Bordon" at bounding box center [44, 148] width 54 height 7
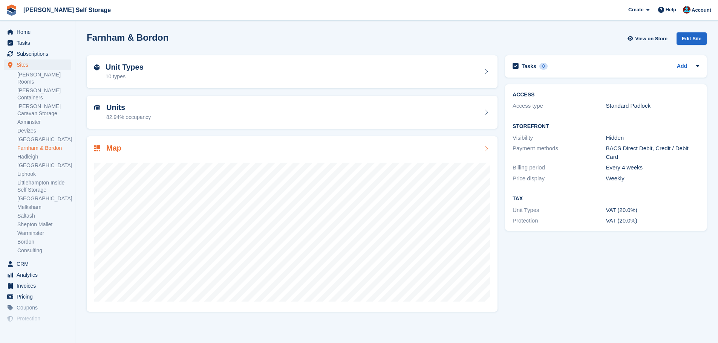
click at [107, 153] on div "Map" at bounding box center [113, 149] width 15 height 10
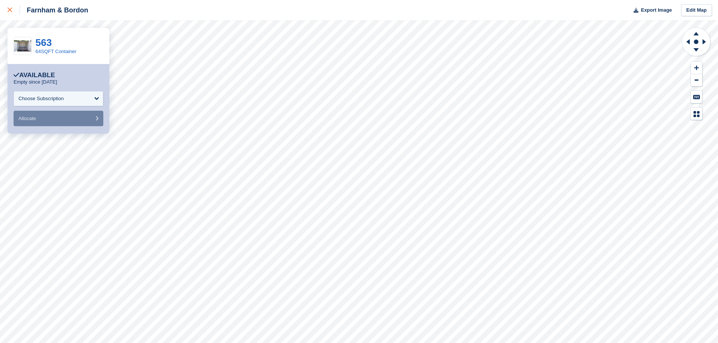
click at [12, 18] on link at bounding box center [10, 10] width 20 height 20
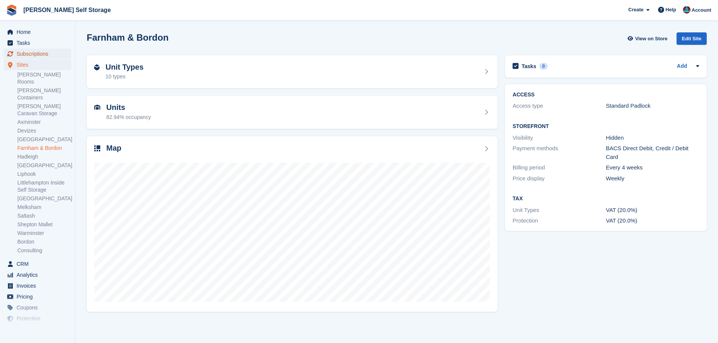
click at [46, 50] on span "Subscriptions" at bounding box center [39, 54] width 45 height 11
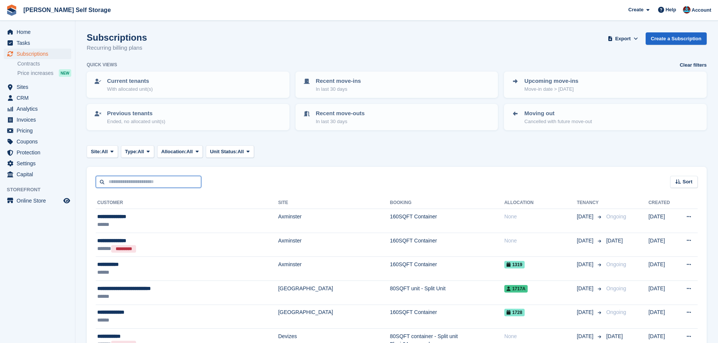
click at [141, 183] on input "text" at bounding box center [149, 182] width 106 height 12
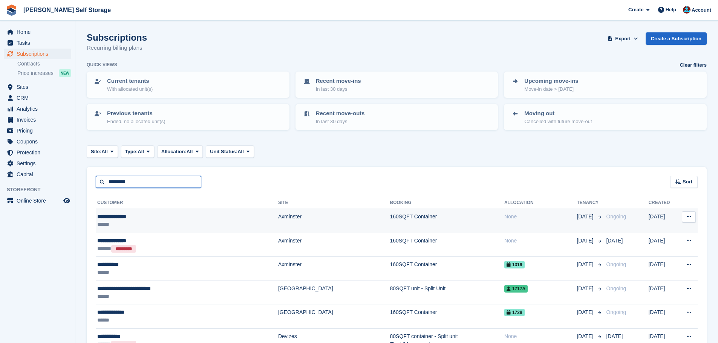
type input "********"
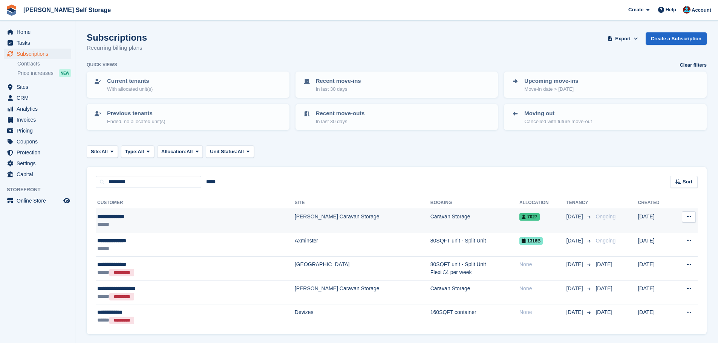
click at [295, 217] on td "[PERSON_NAME] Caravan Storage" at bounding box center [363, 221] width 136 height 24
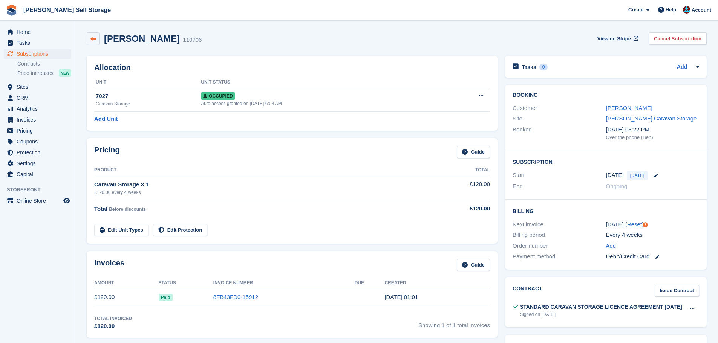
click at [91, 39] on icon at bounding box center [93, 39] width 6 height 6
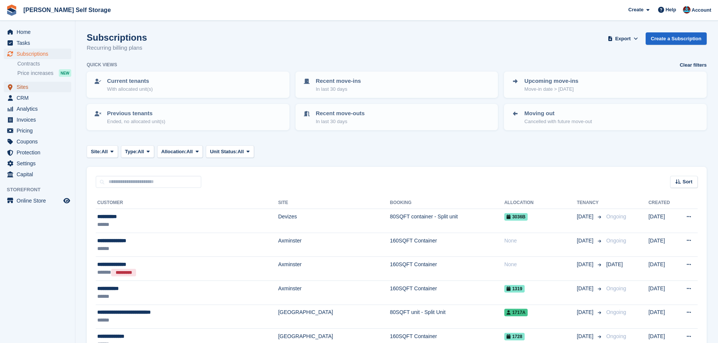
click at [31, 84] on span "Sites" at bounding box center [39, 87] width 45 height 11
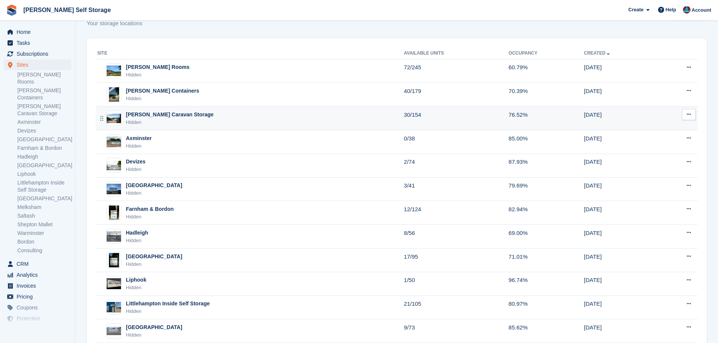
scroll to position [38, 0]
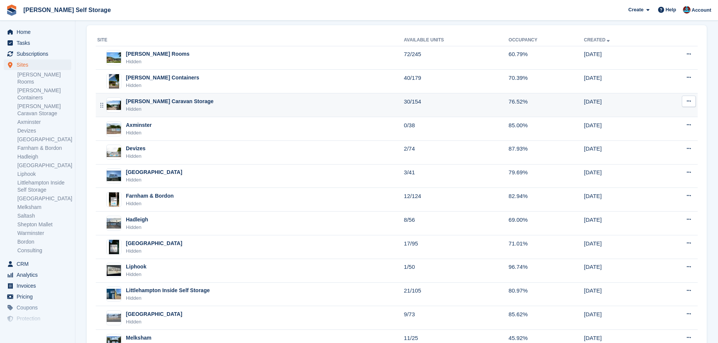
click at [145, 104] on div "[PERSON_NAME] Caravan Storage" at bounding box center [170, 102] width 88 height 8
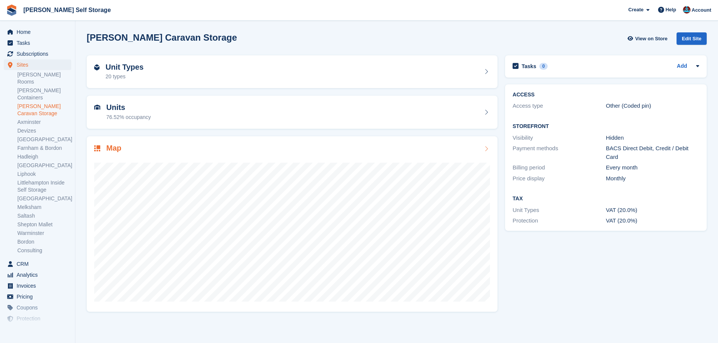
click at [110, 148] on h2 "Map" at bounding box center [113, 148] width 15 height 9
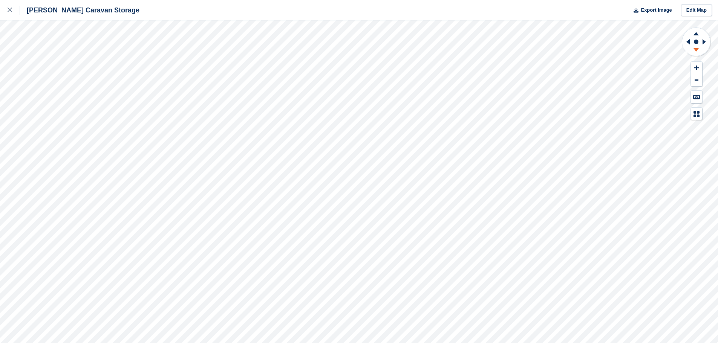
click at [700, 51] on g at bounding box center [697, 50] width 20 height 9
click at [15, 13] on div at bounding box center [14, 10] width 12 height 9
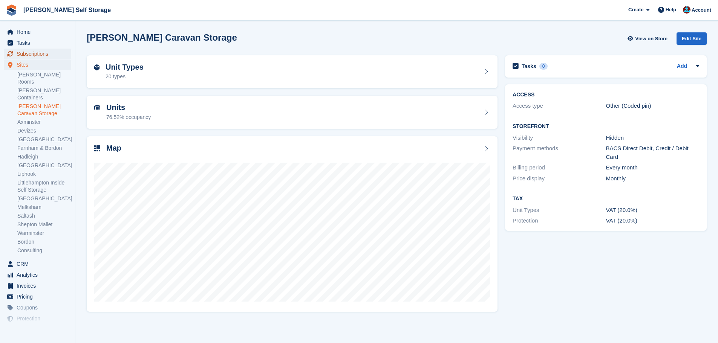
click at [49, 52] on span "Subscriptions" at bounding box center [39, 54] width 45 height 11
